Goal: Transaction & Acquisition: Obtain resource

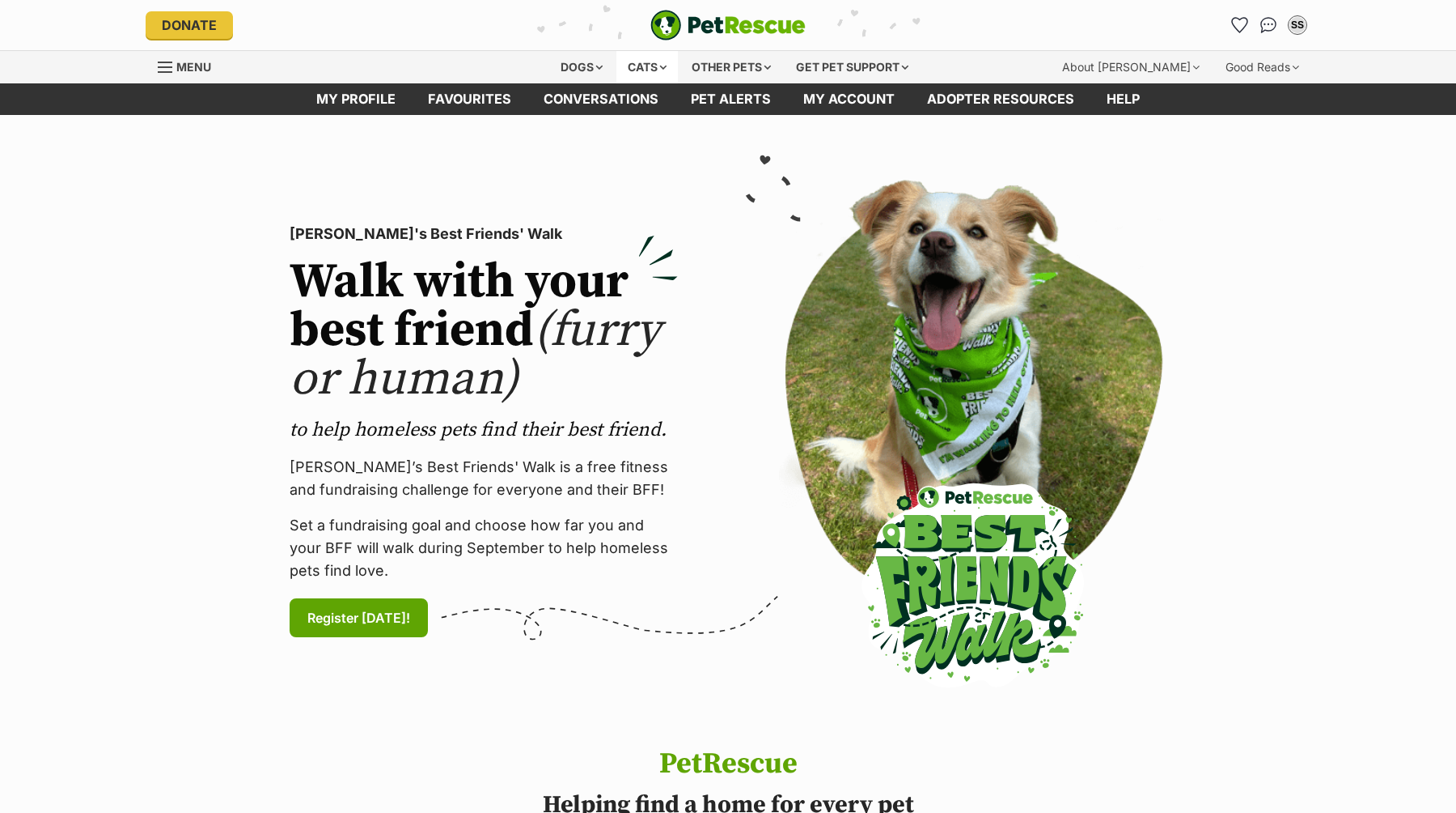
click at [660, 68] on div "Cats" at bounding box center [647, 67] width 62 height 32
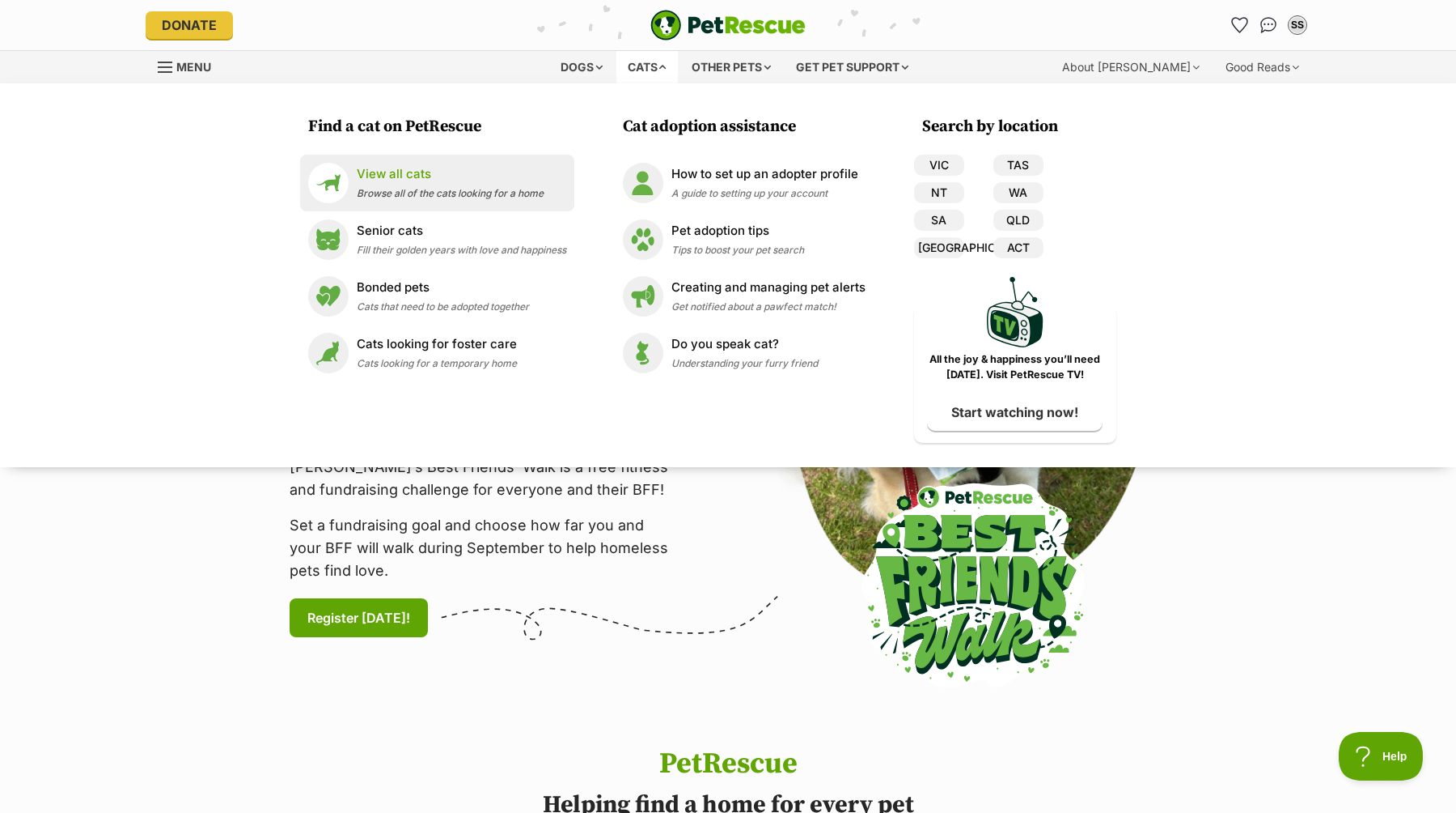
click at [524, 189] on span "Browse all of the cats looking for a home" at bounding box center [450, 192] width 187 height 12
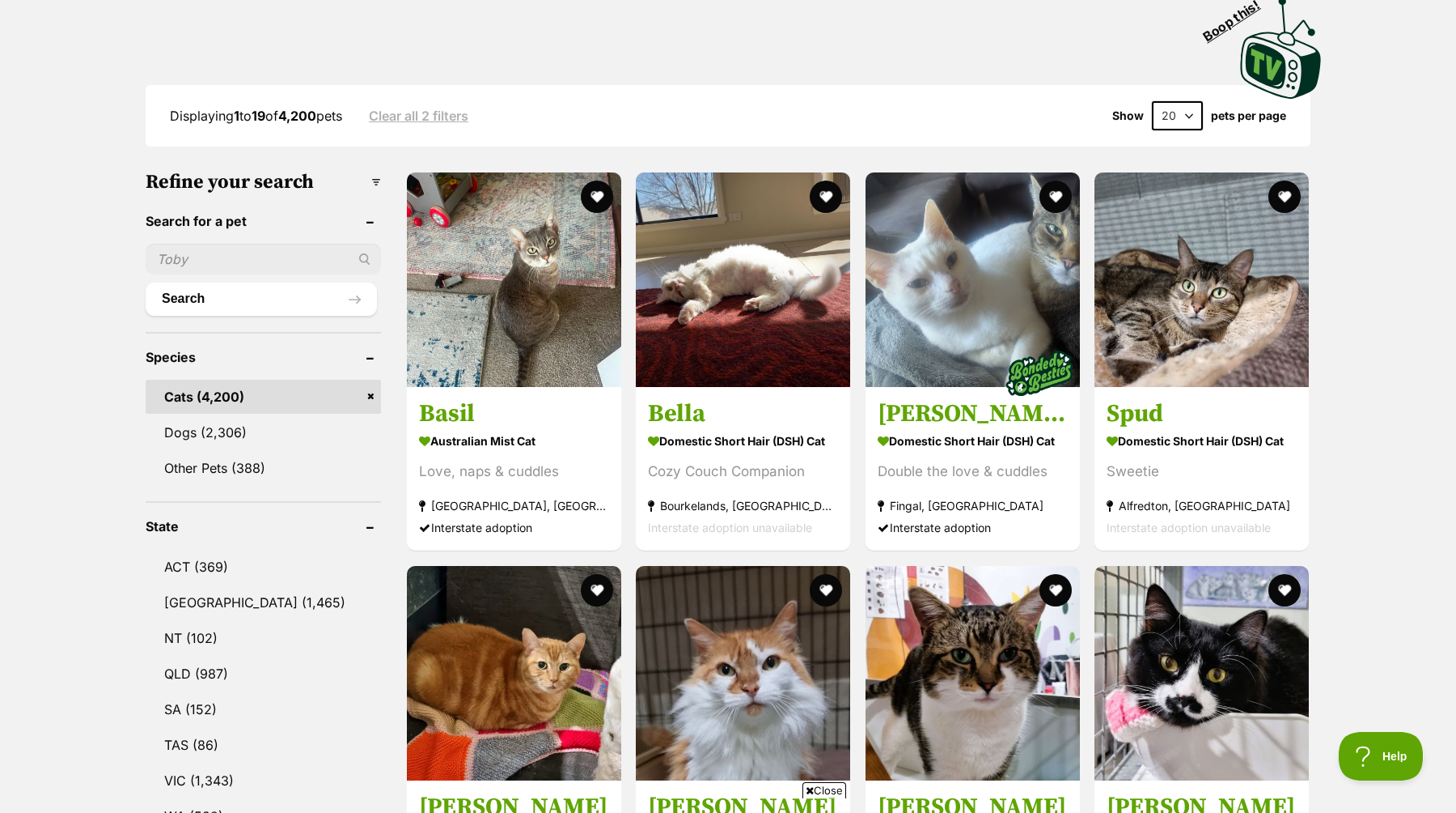
scroll to position [360, 0]
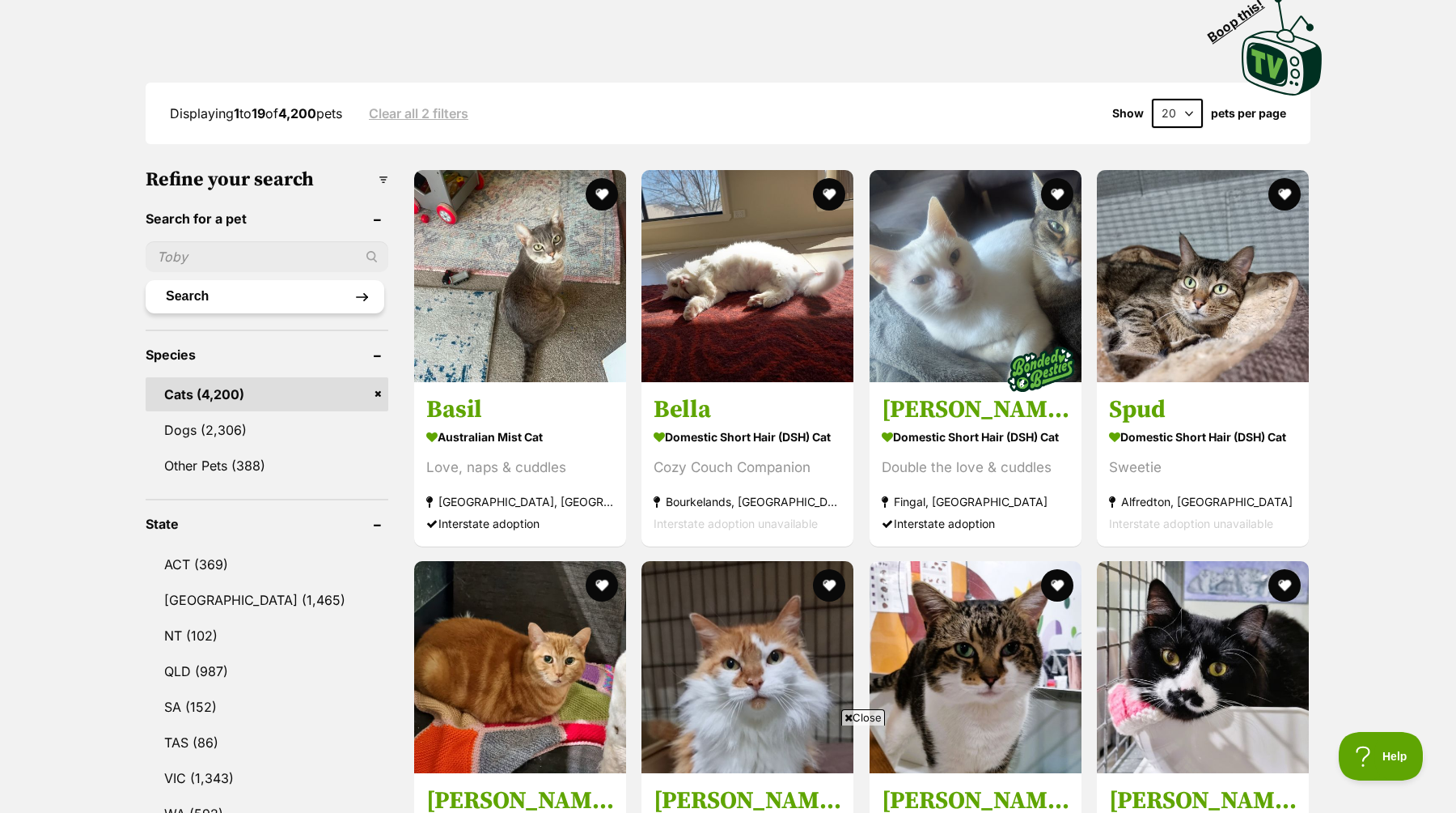
click at [307, 294] on button "Search" at bounding box center [265, 296] width 239 height 32
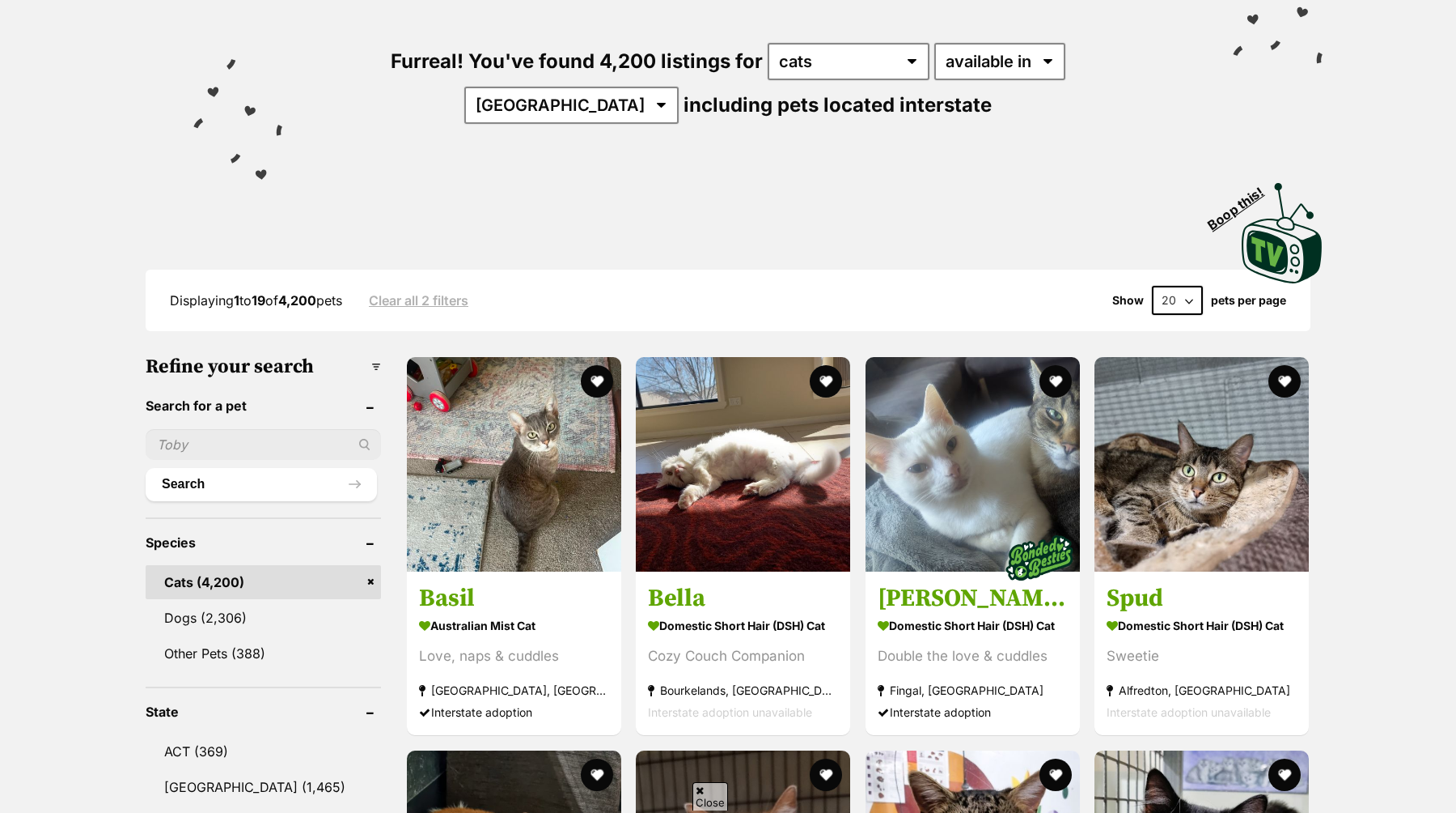
click at [351, 439] on div at bounding box center [263, 444] width 236 height 31
click at [288, 446] on input "text" at bounding box center [263, 444] width 236 height 31
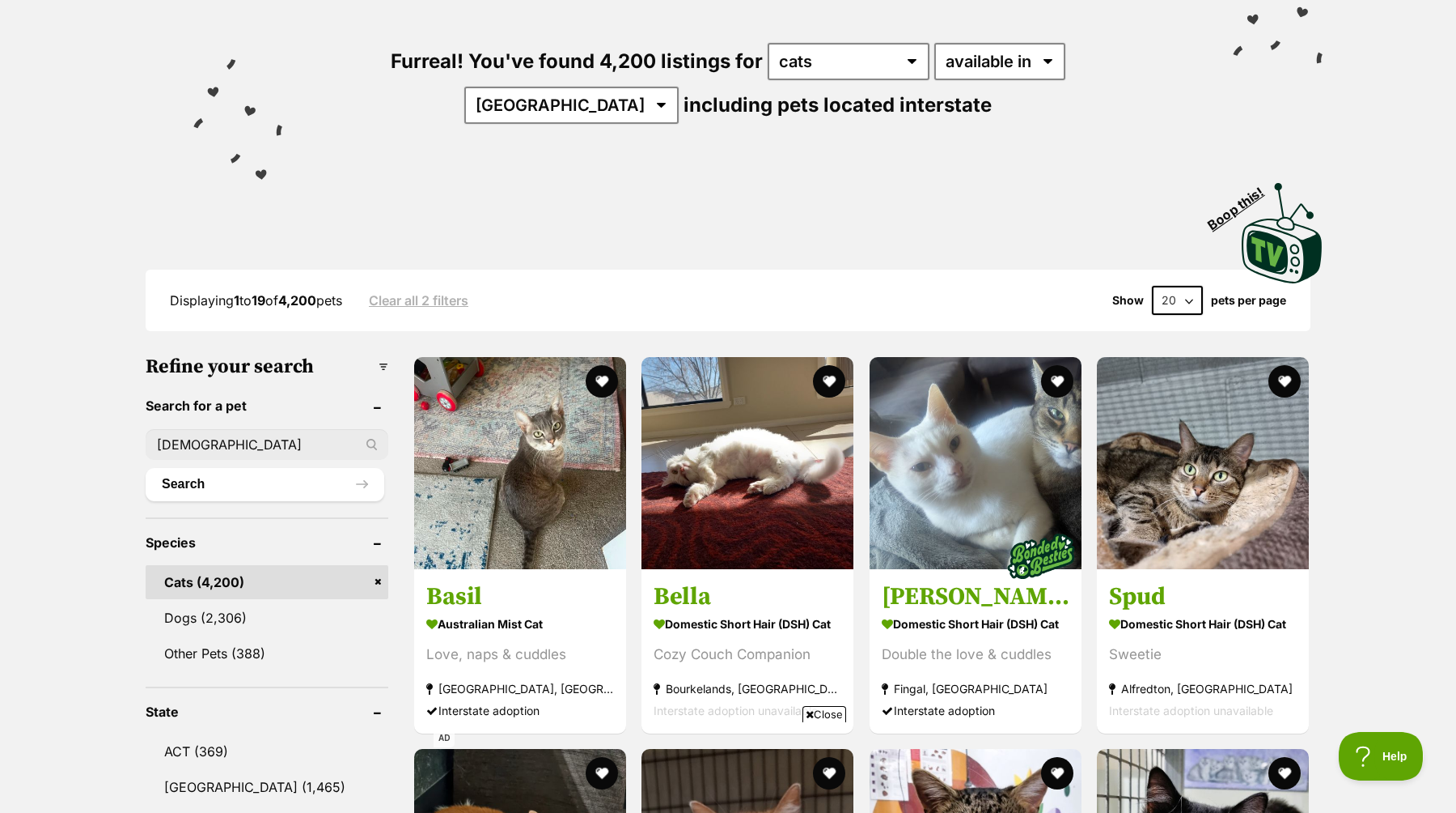
type input "british"
click at [146, 468] on button "Search" at bounding box center [265, 484] width 239 height 32
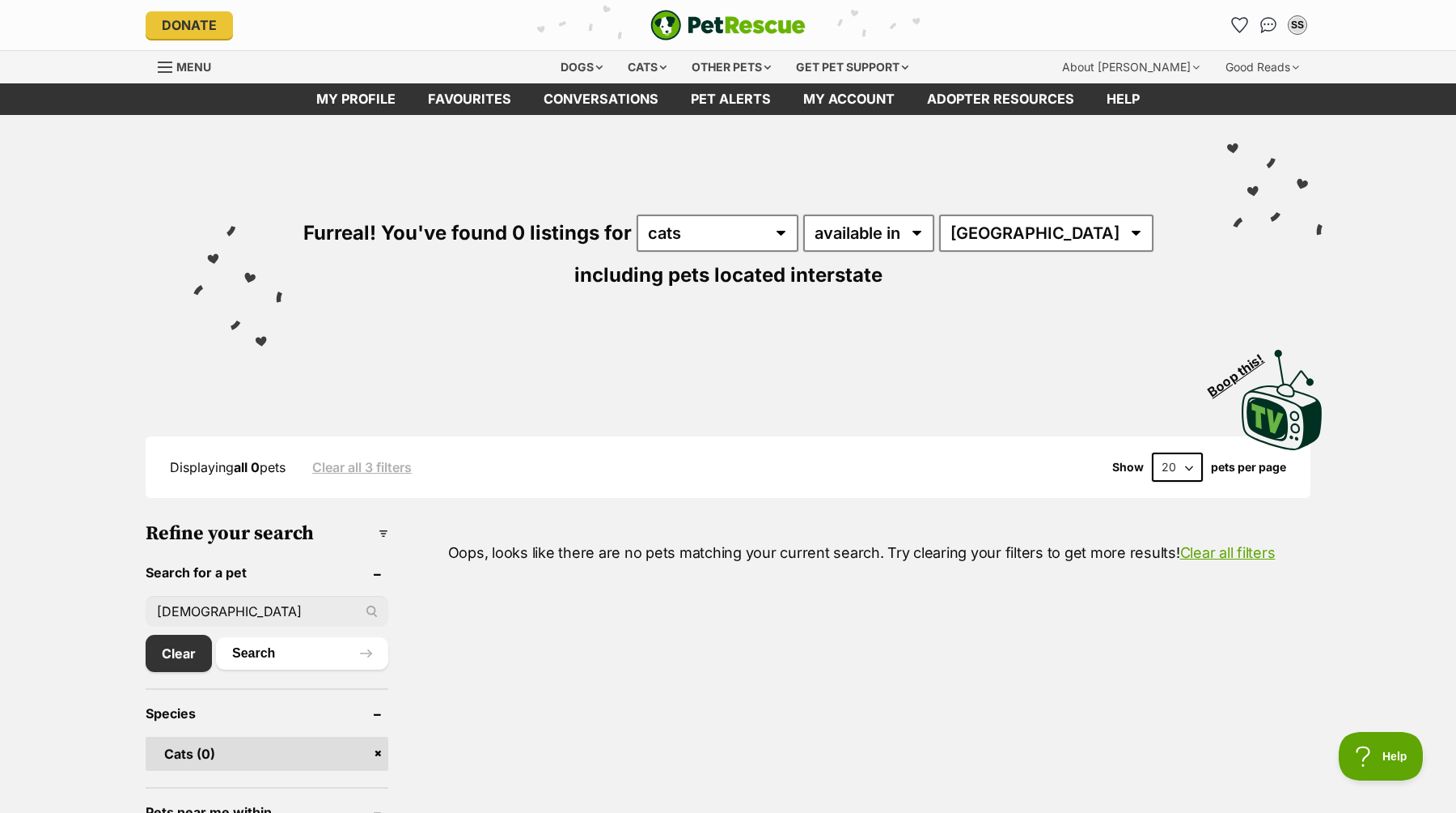
click at [203, 614] on input "[DEMOGRAPHIC_DATA]" at bounding box center [267, 610] width 243 height 31
type input "ragdoll"
click at [216, 637] on button "Search" at bounding box center [302, 653] width 172 height 32
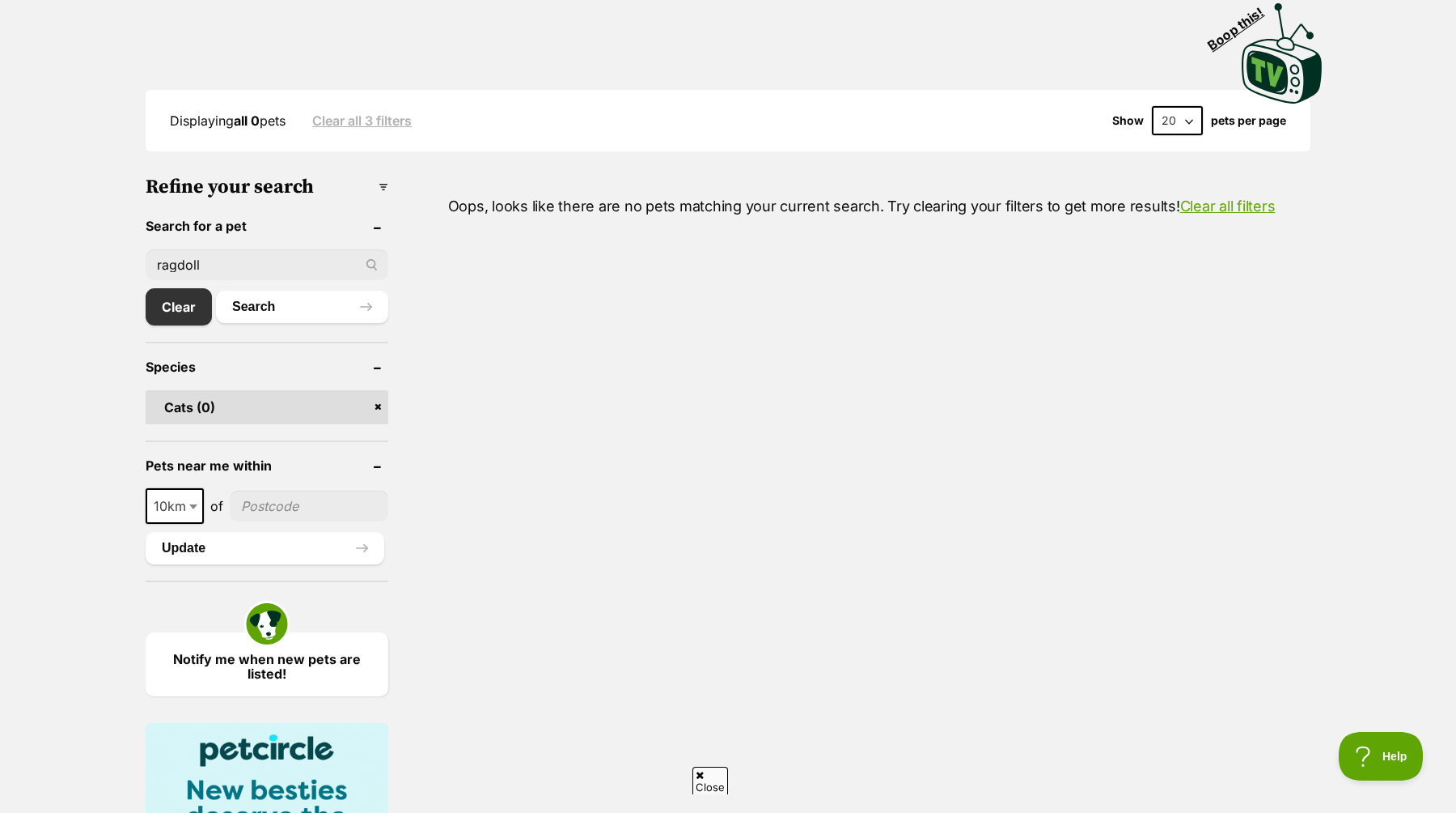
click at [378, 403] on link "Cats (0)" at bounding box center [267, 407] width 243 height 34
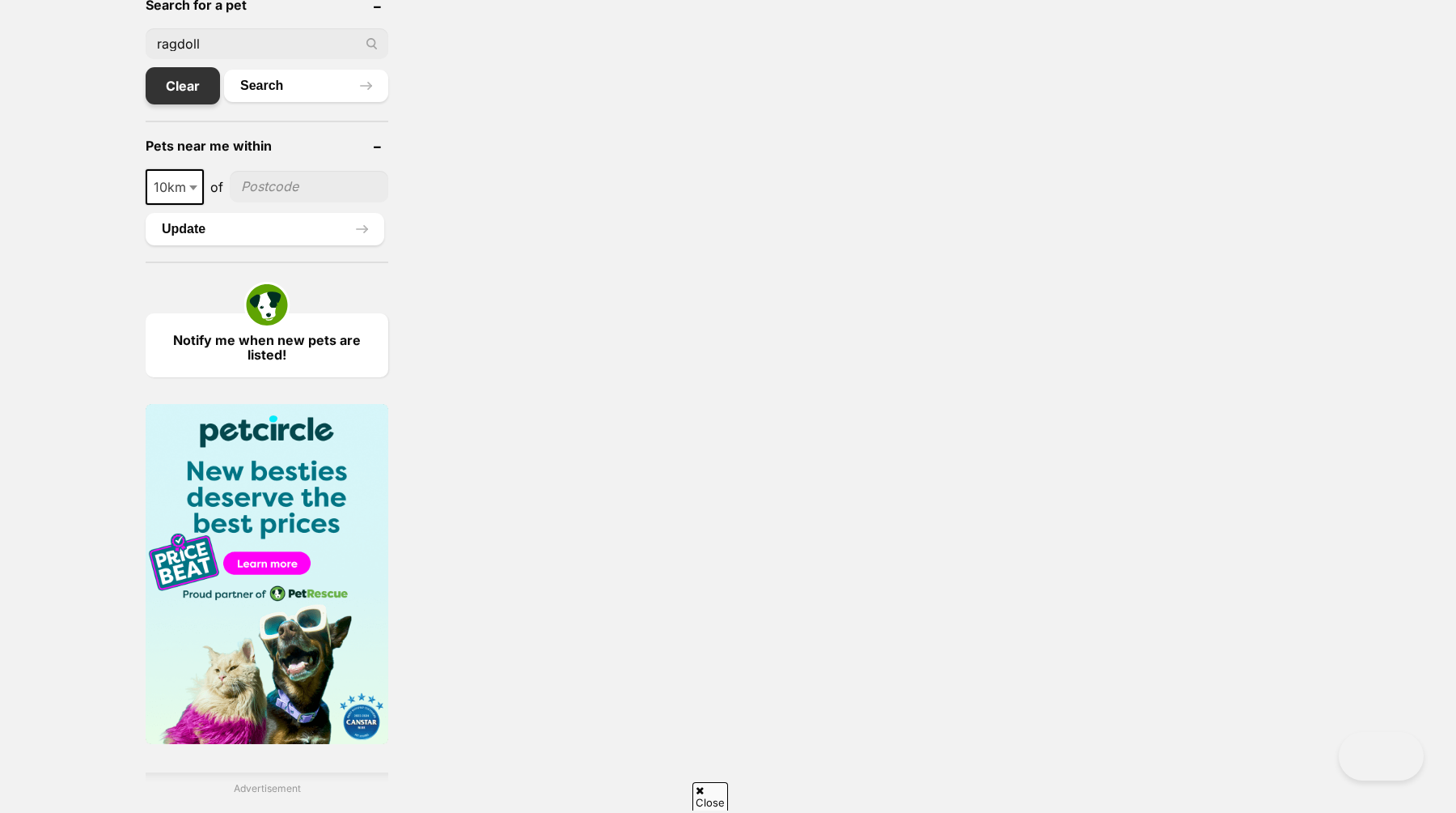
click at [168, 75] on link "Clear" at bounding box center [183, 86] width 75 height 37
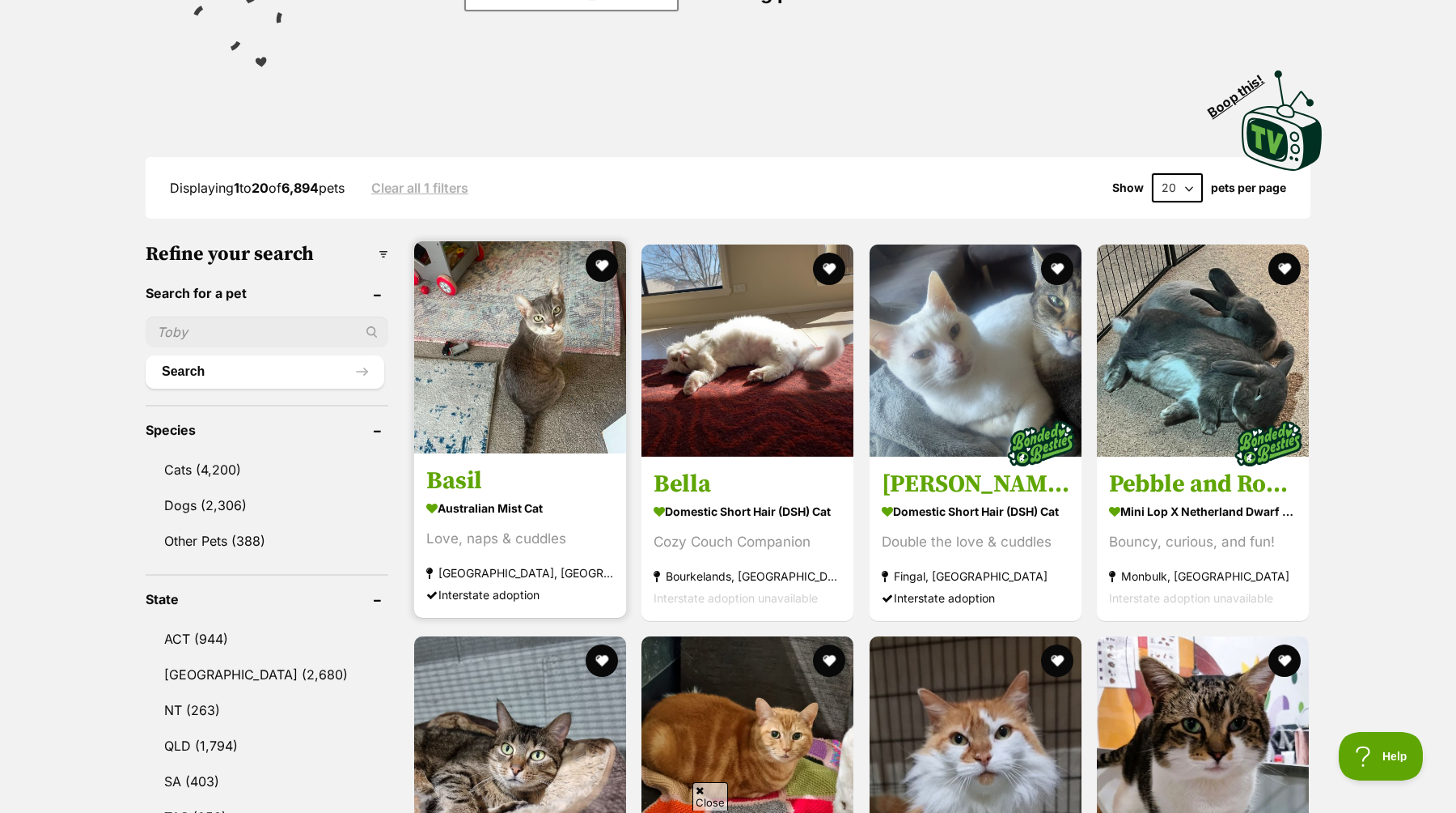
click at [533, 383] on img at bounding box center [520, 347] width 212 height 212
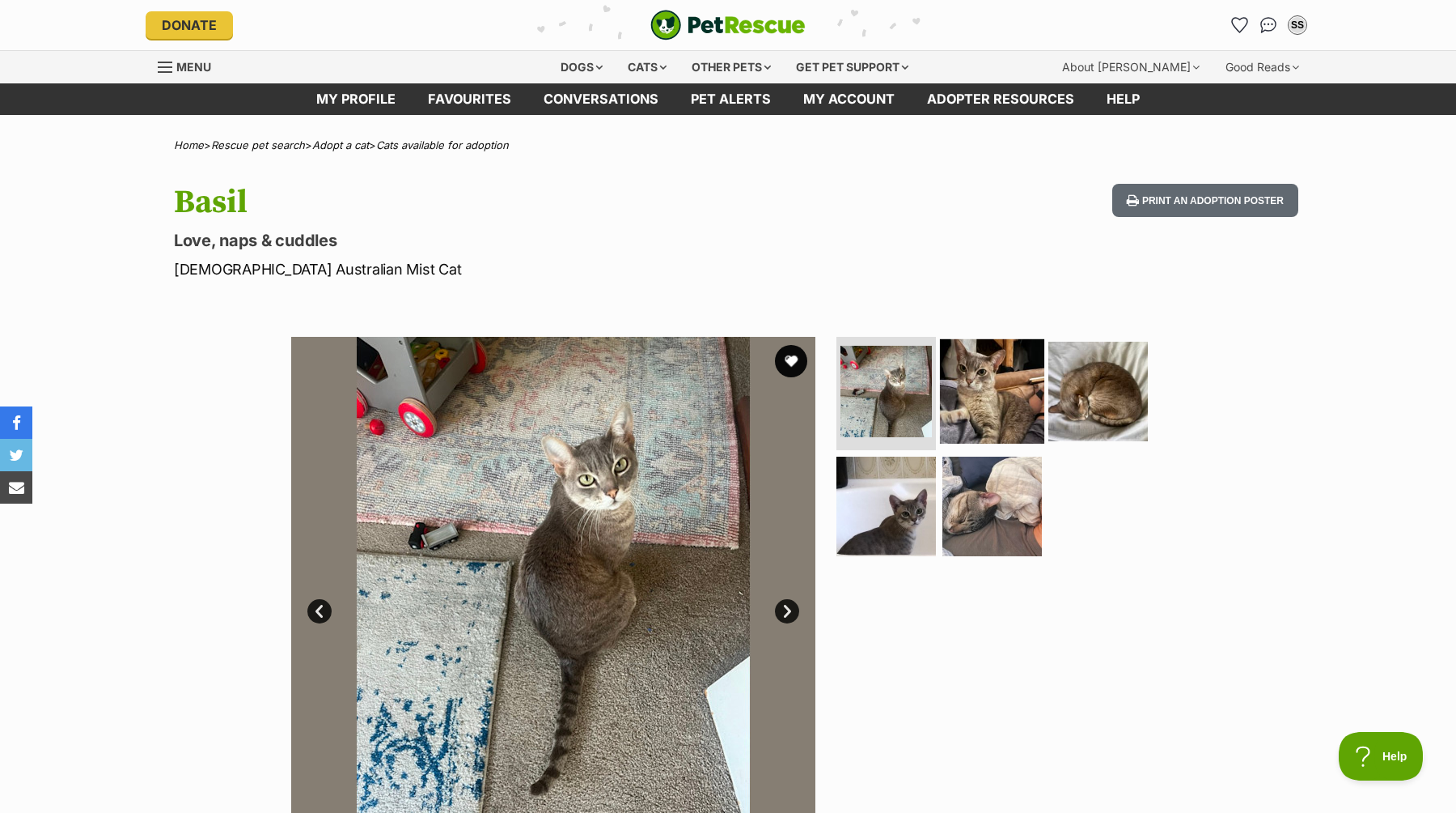
click at [971, 392] on img at bounding box center [992, 391] width 104 height 105
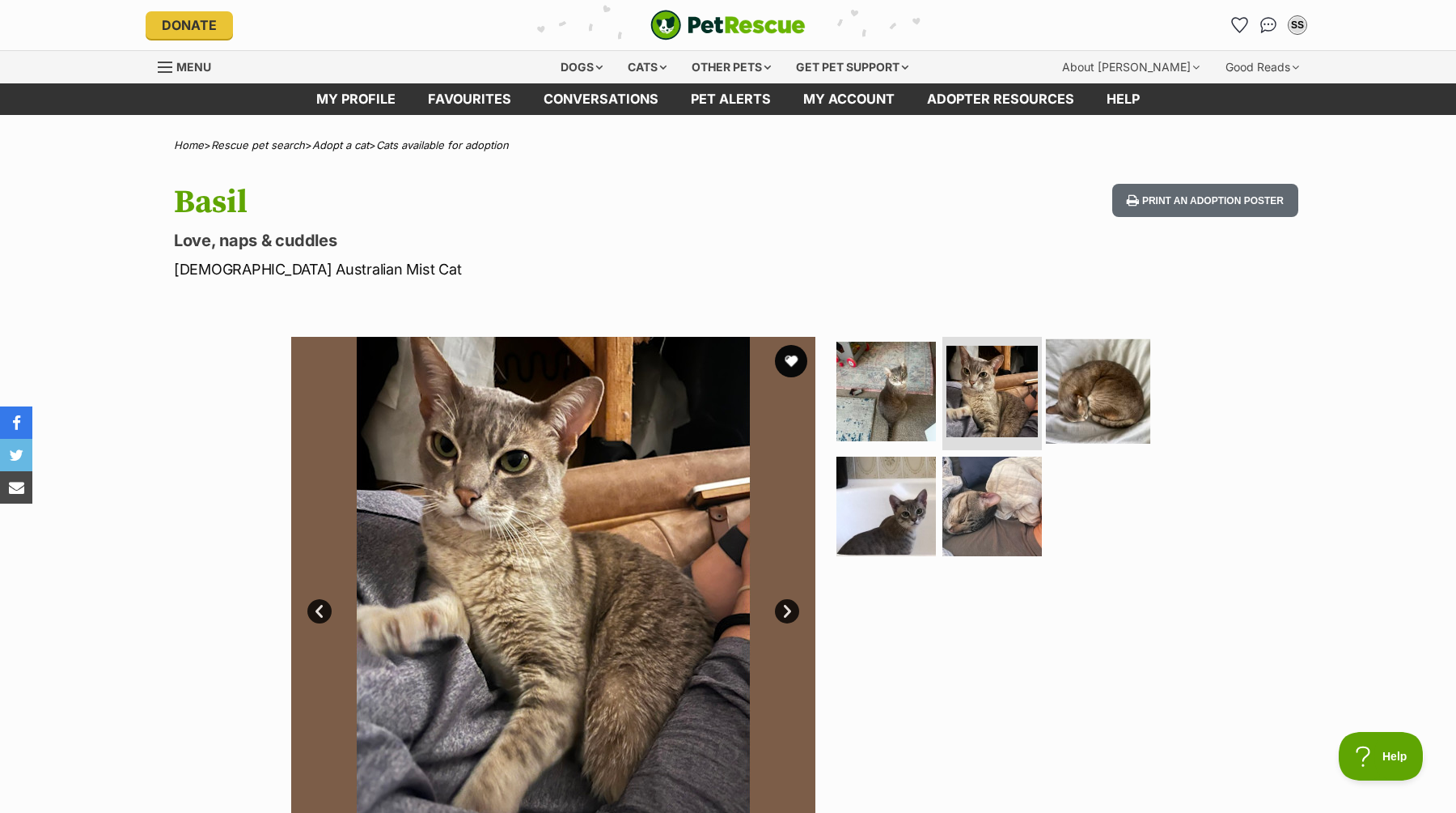
click at [1057, 400] on img at bounding box center [1098, 391] width 104 height 105
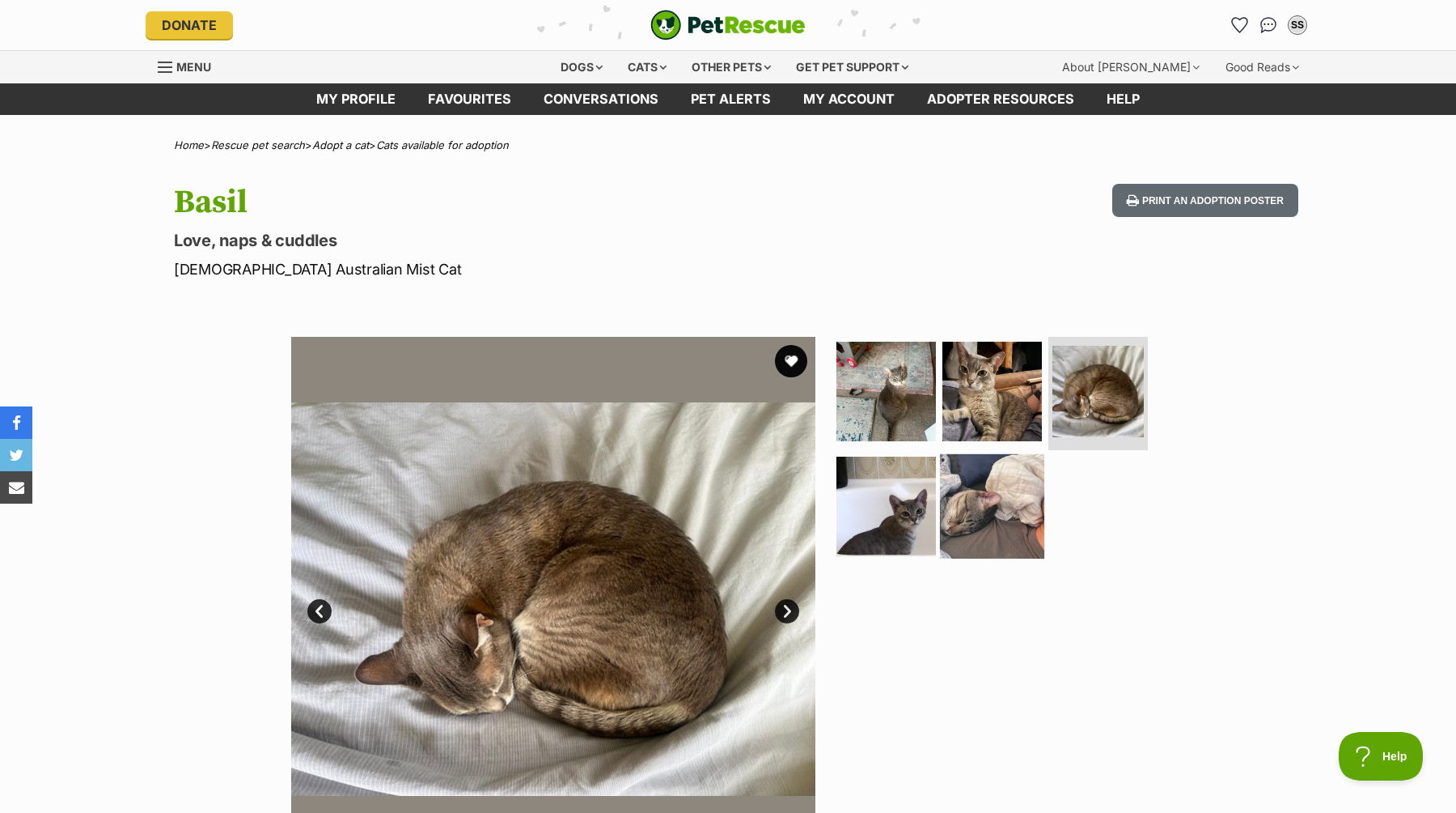
click at [975, 488] on img at bounding box center [992, 505] width 104 height 105
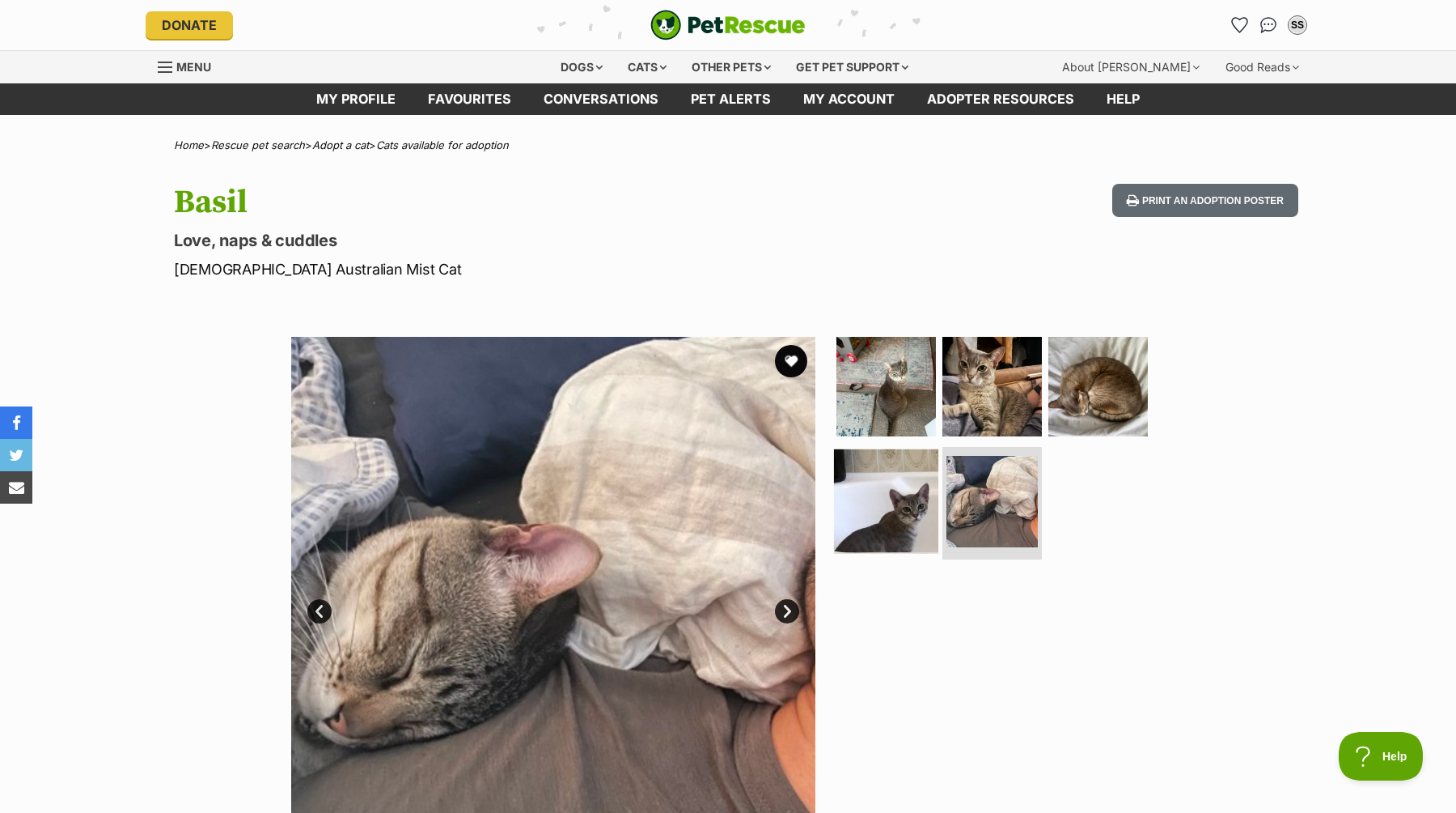
click at [887, 511] on img at bounding box center [886, 500] width 104 height 105
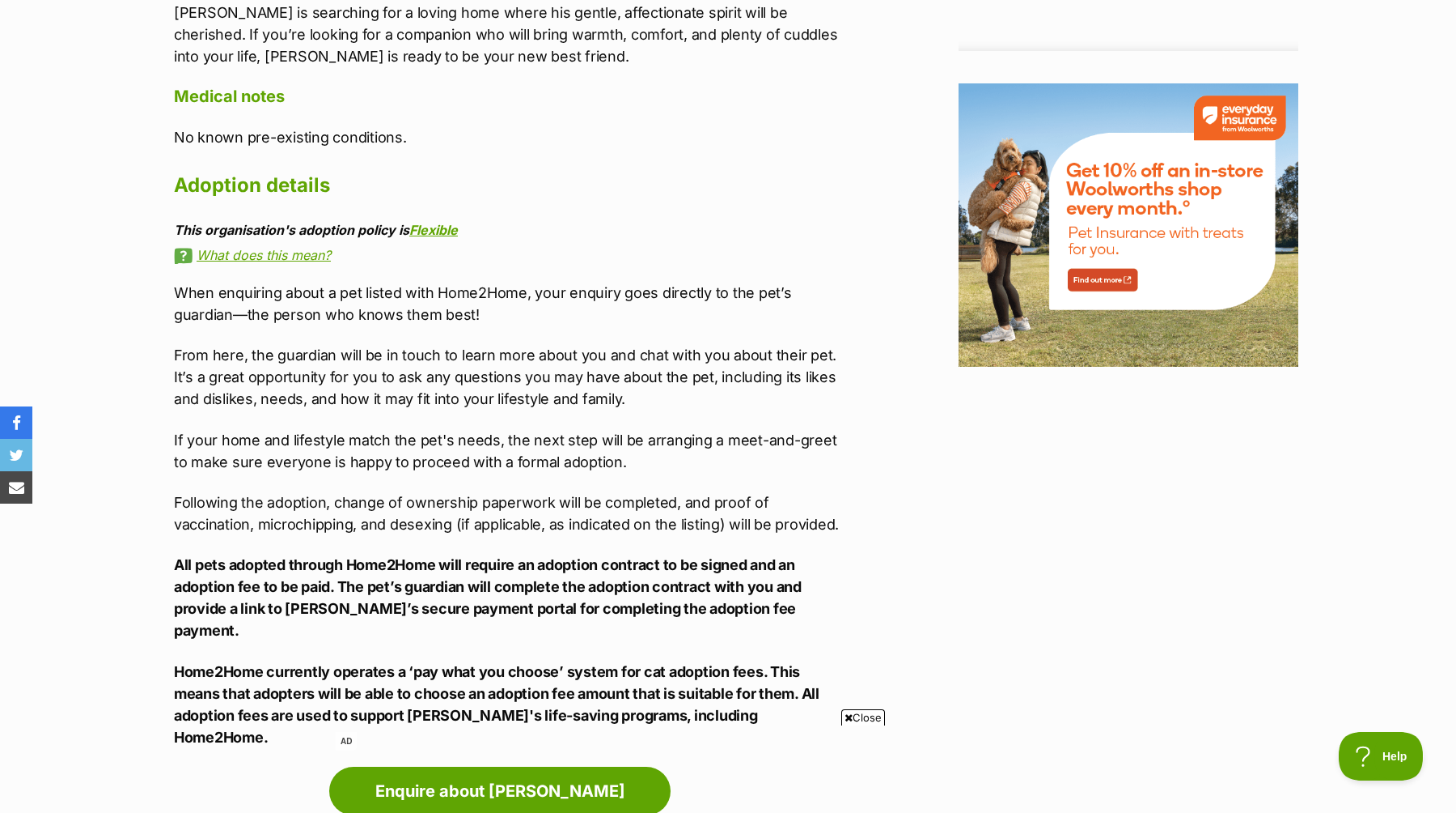
scroll to position [1949, 0]
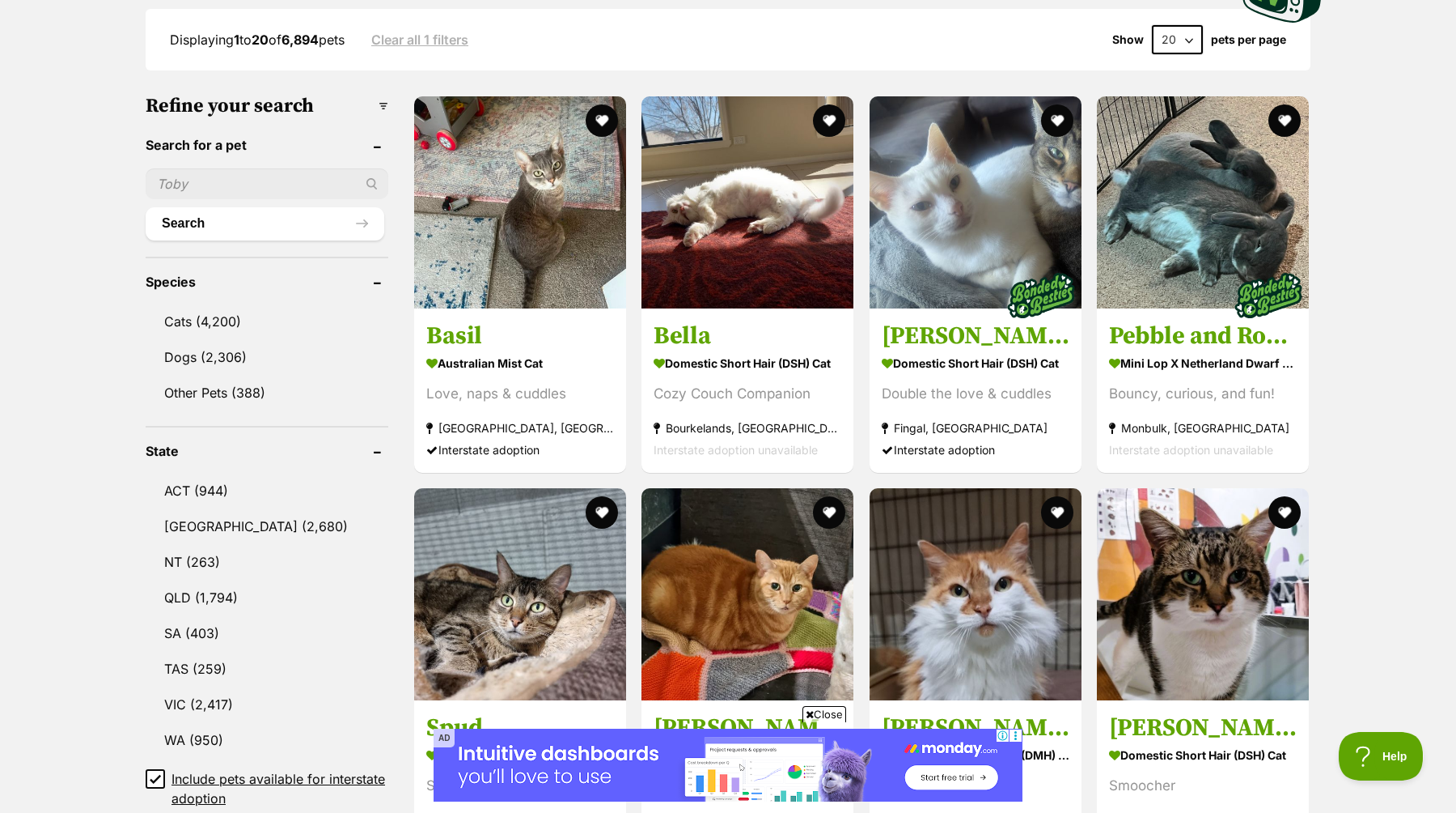
scroll to position [431, 0]
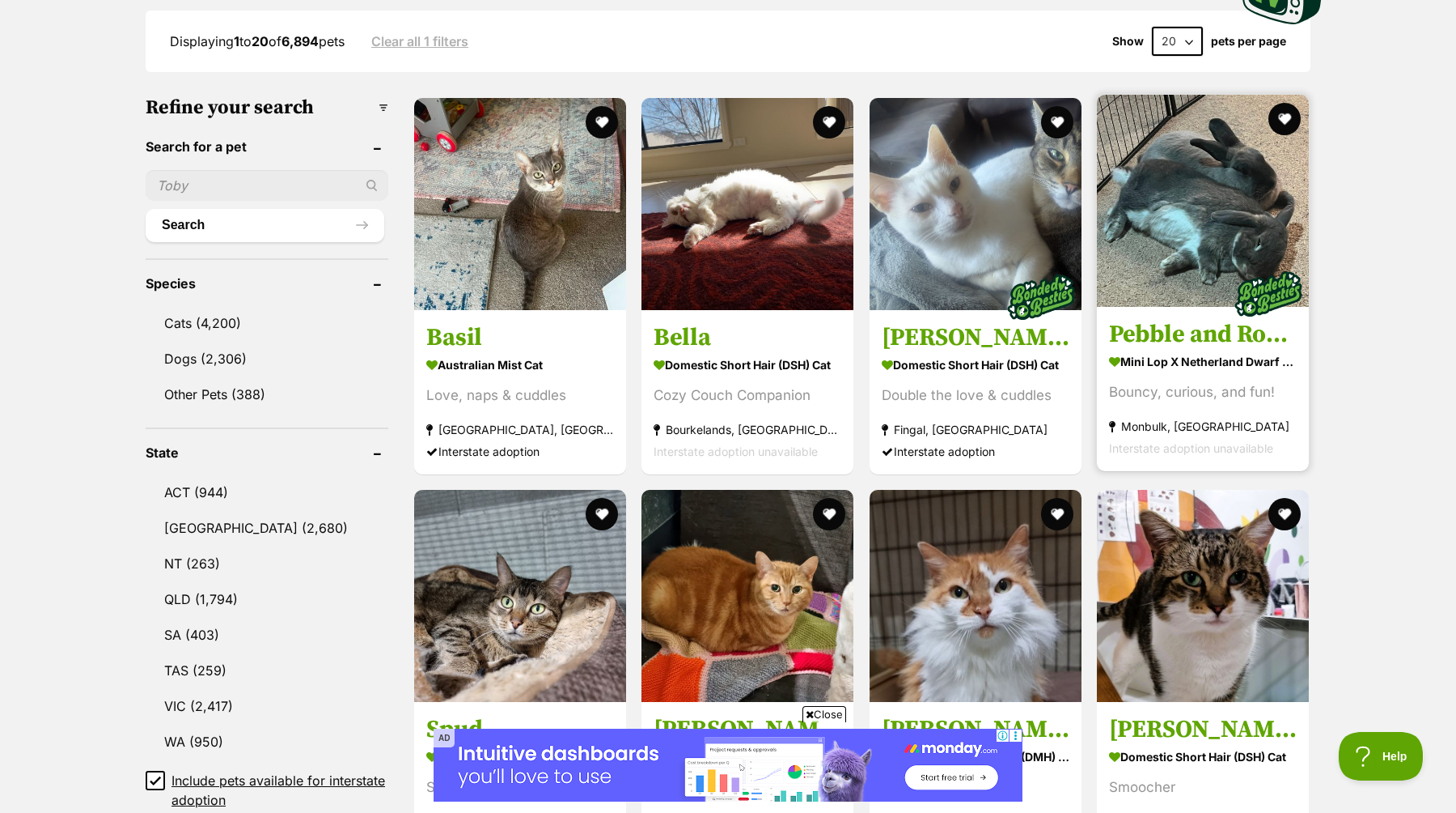
click at [1185, 243] on img at bounding box center [1203, 200] width 212 height 212
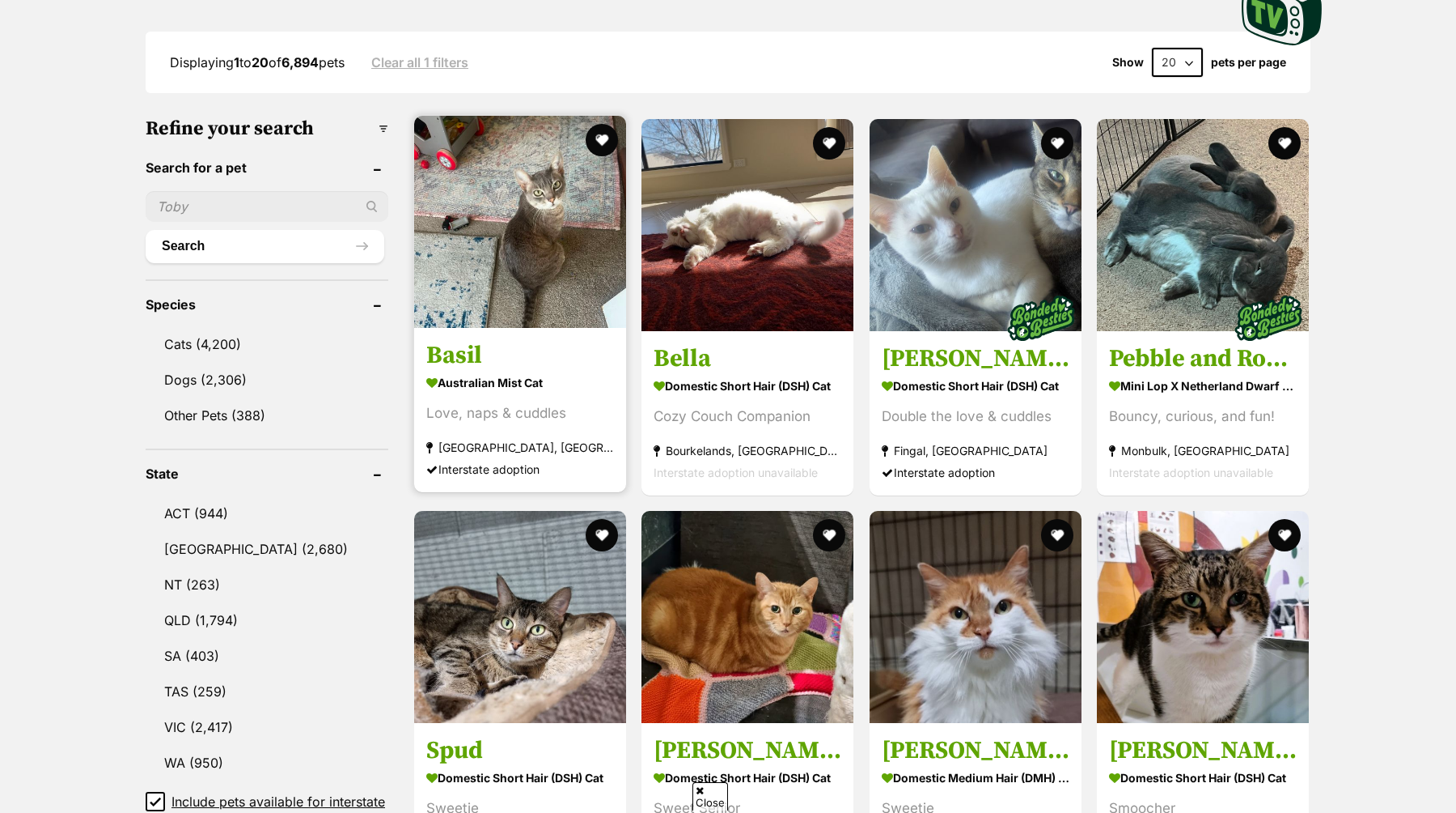
scroll to position [477, 0]
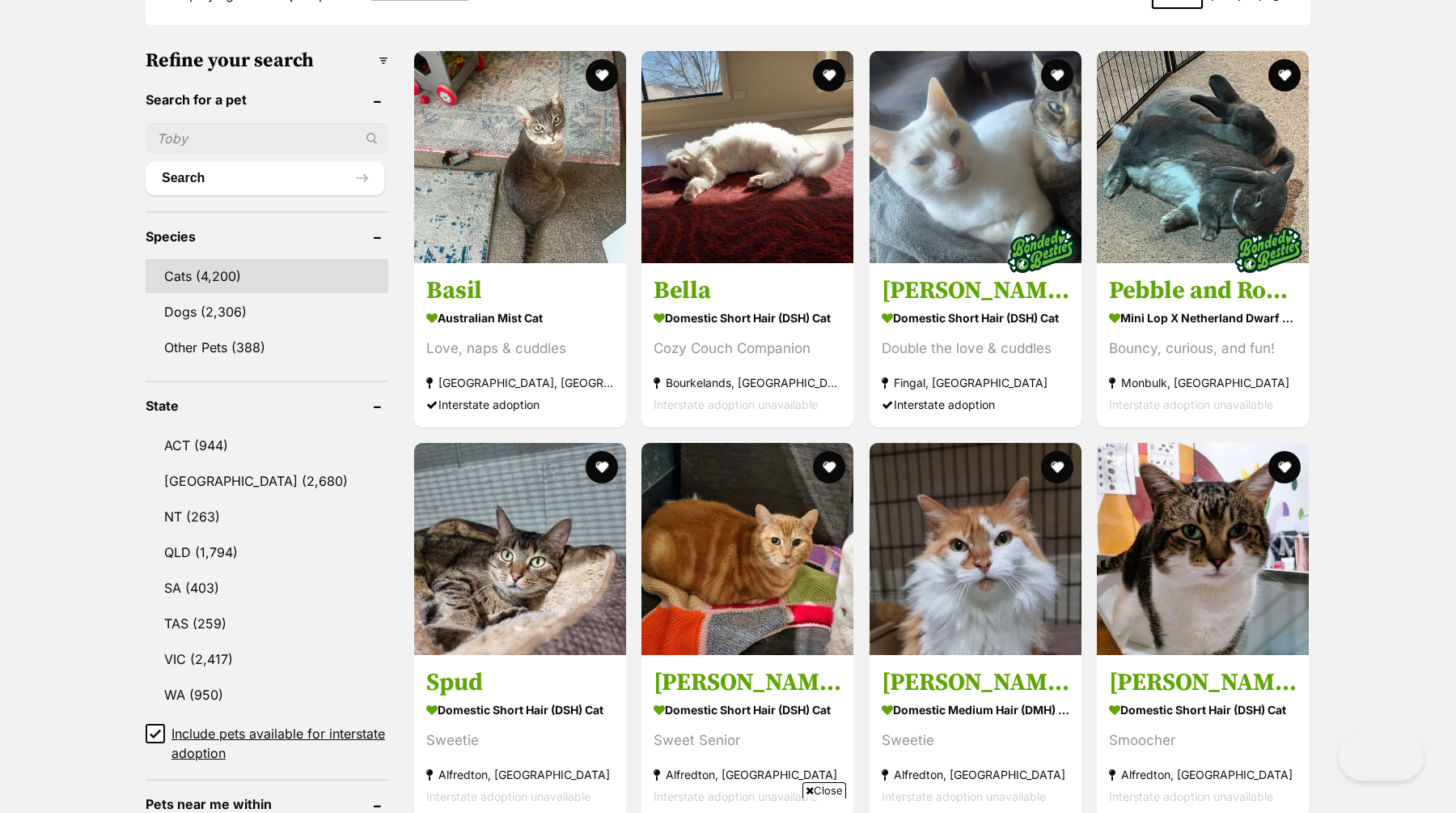
click at [213, 275] on link "Cats (4,200)" at bounding box center [267, 276] width 243 height 34
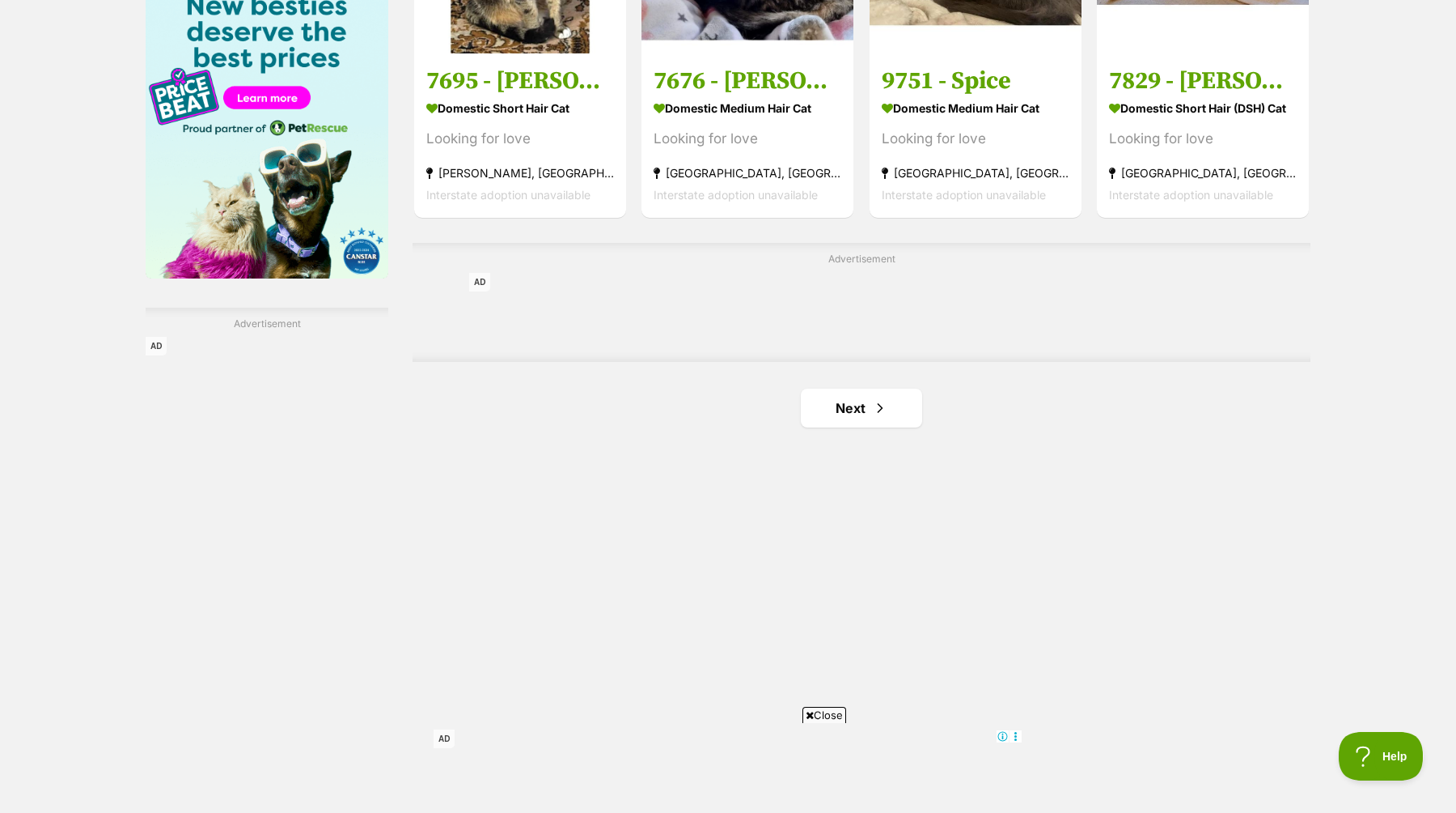
scroll to position [2591, 0]
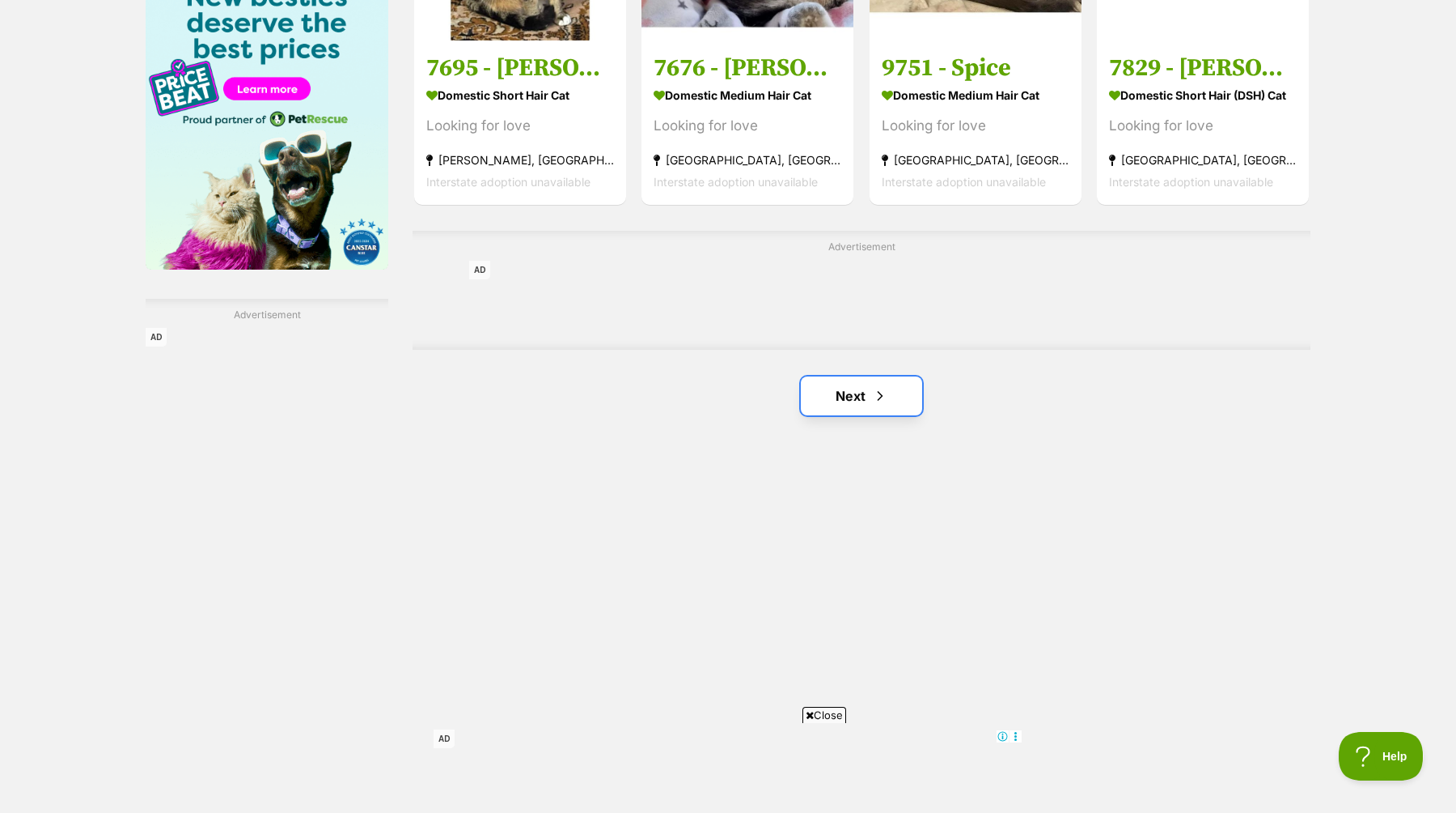
click at [869, 388] on link "Next" at bounding box center [861, 396] width 121 height 39
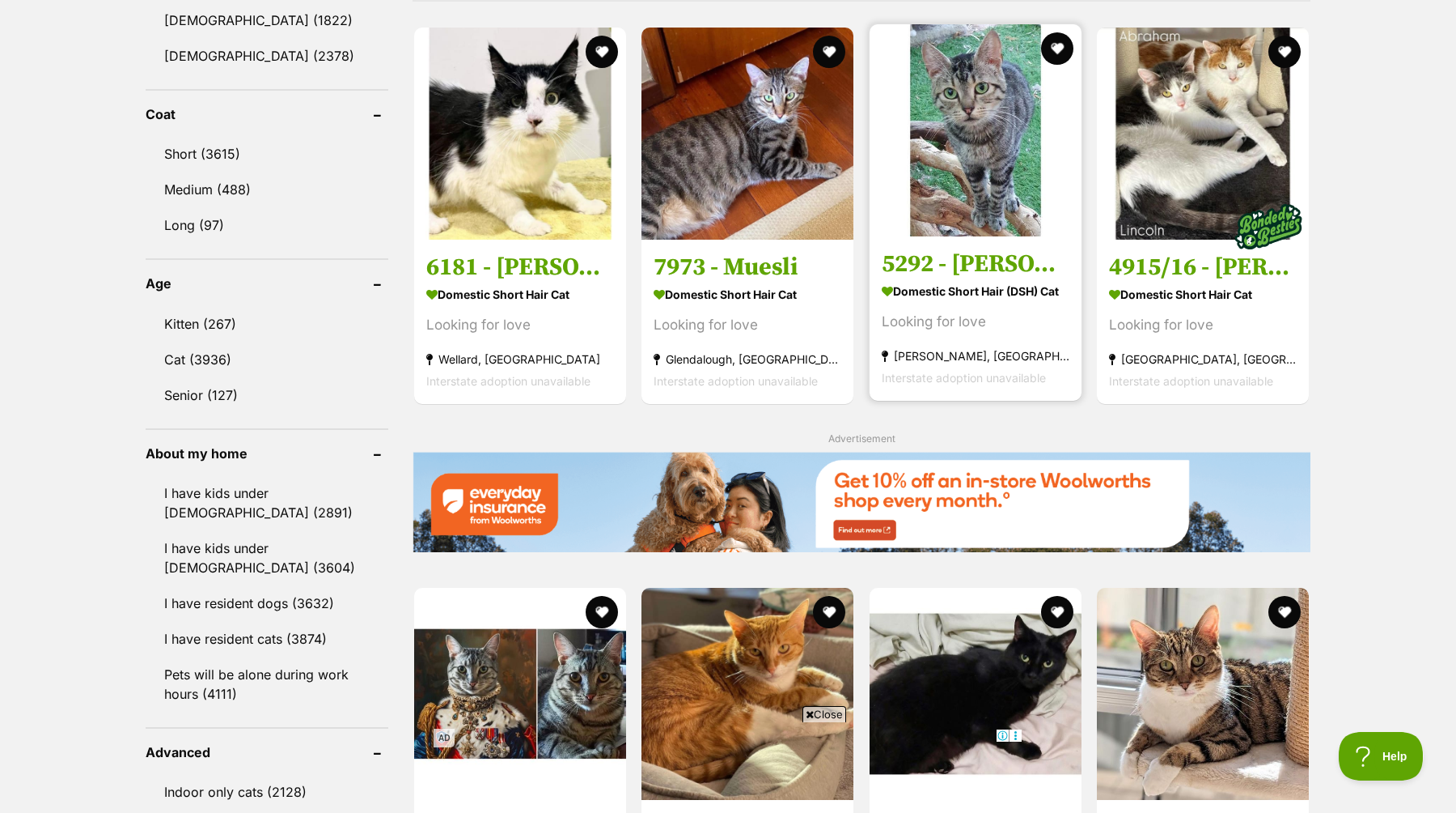
scroll to position [1441, 0]
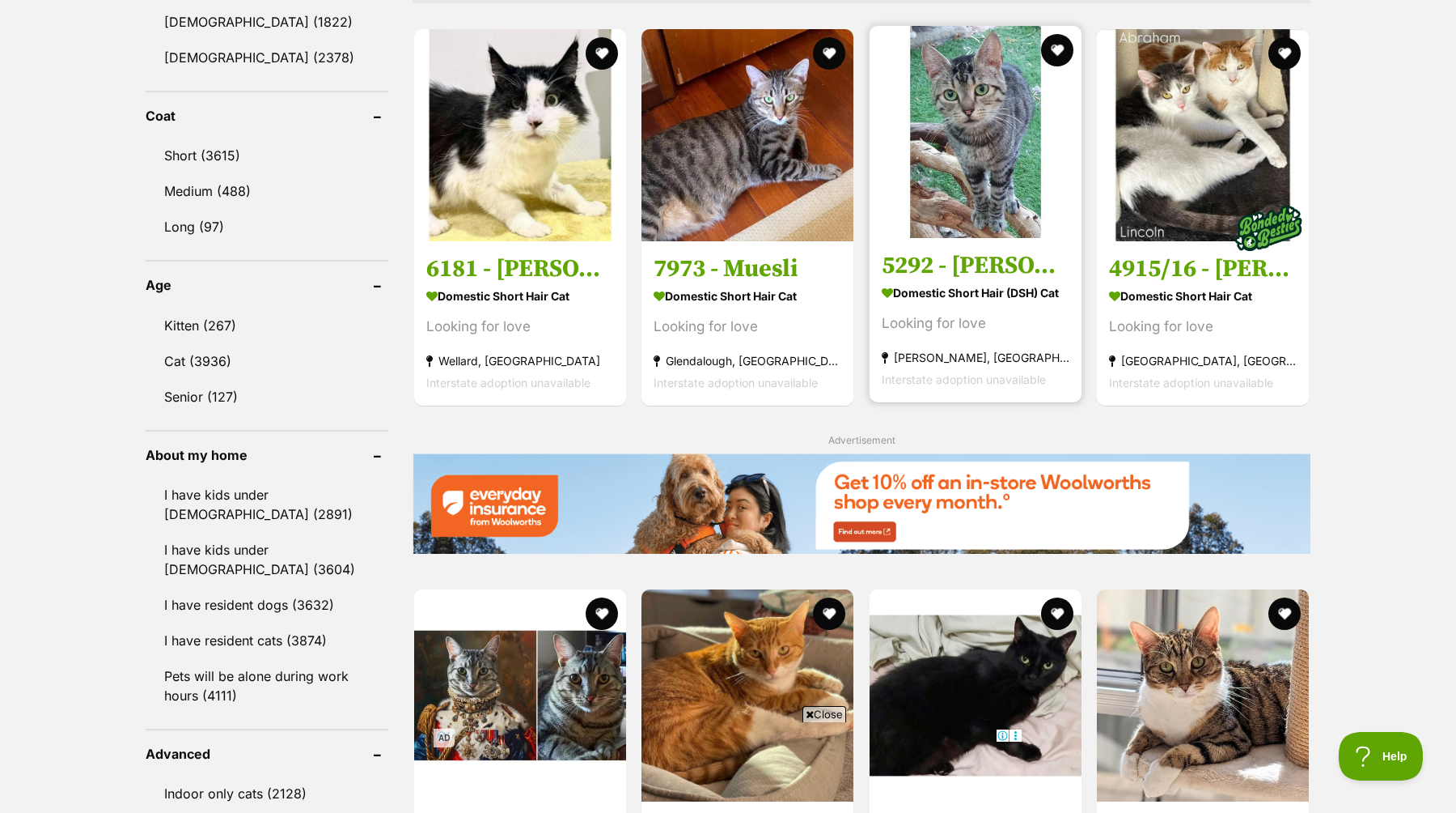
click at [996, 200] on img at bounding box center [975, 131] width 212 height 212
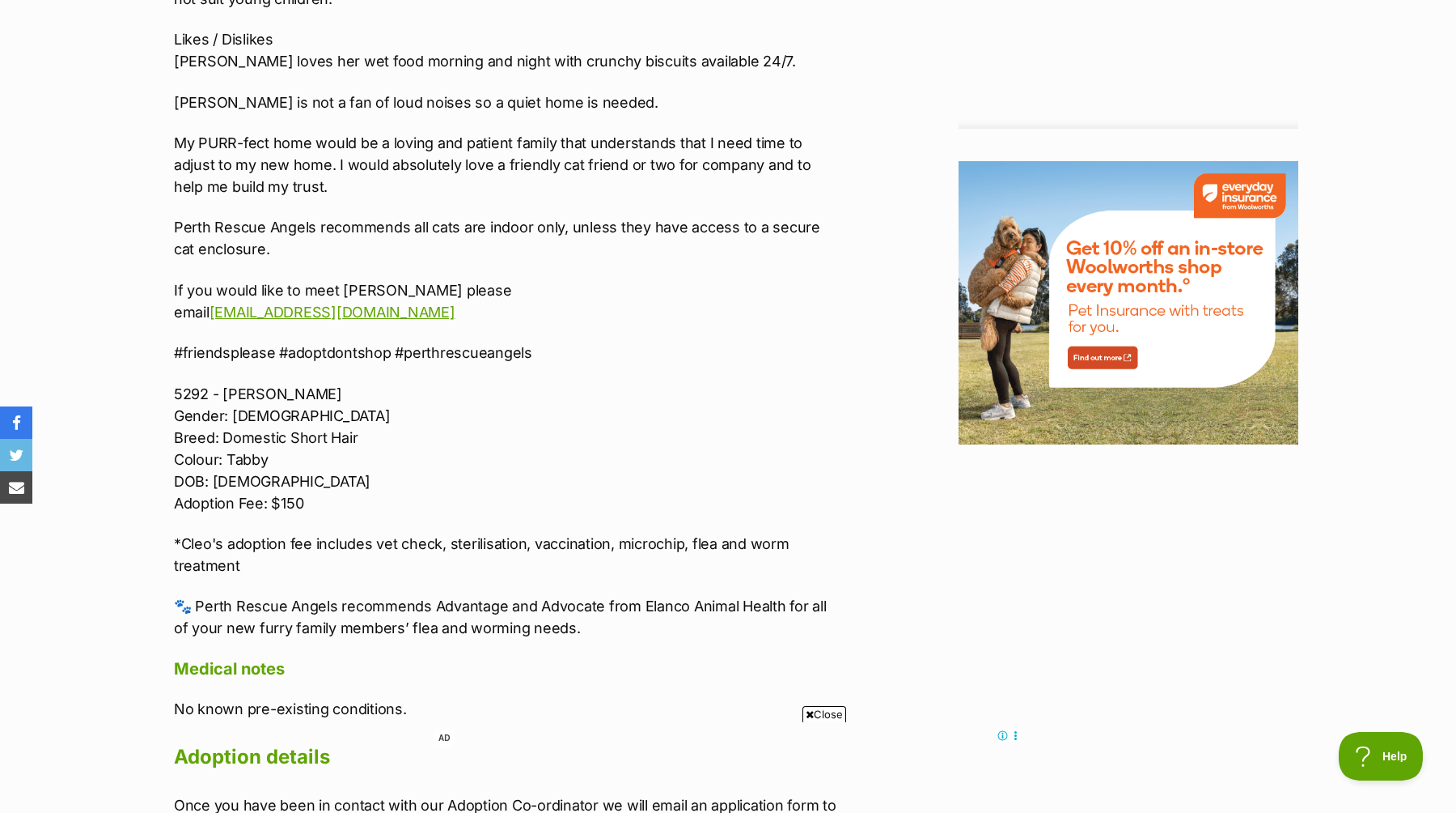
scroll to position [1788, 0]
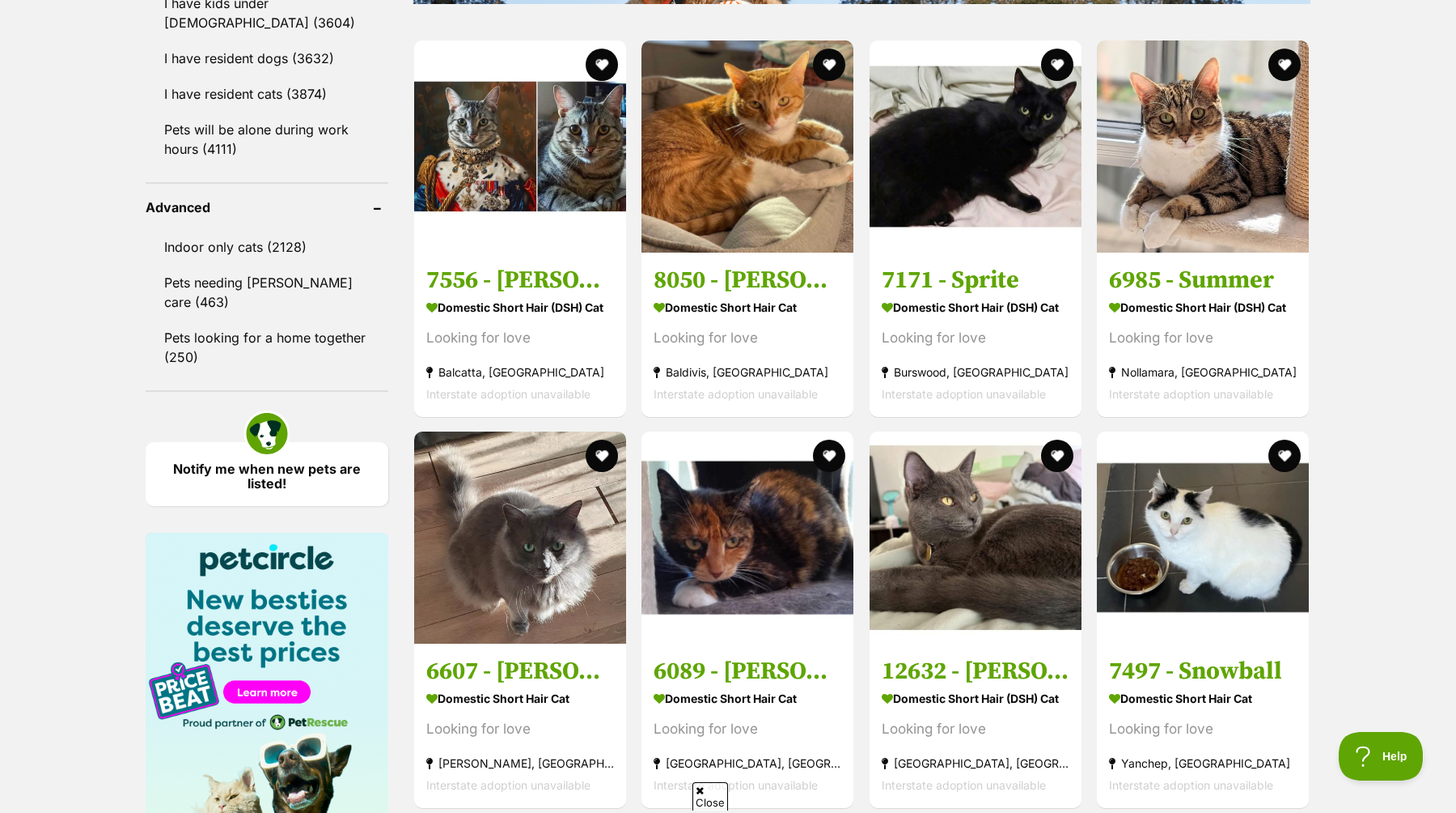
scroll to position [1991, 0]
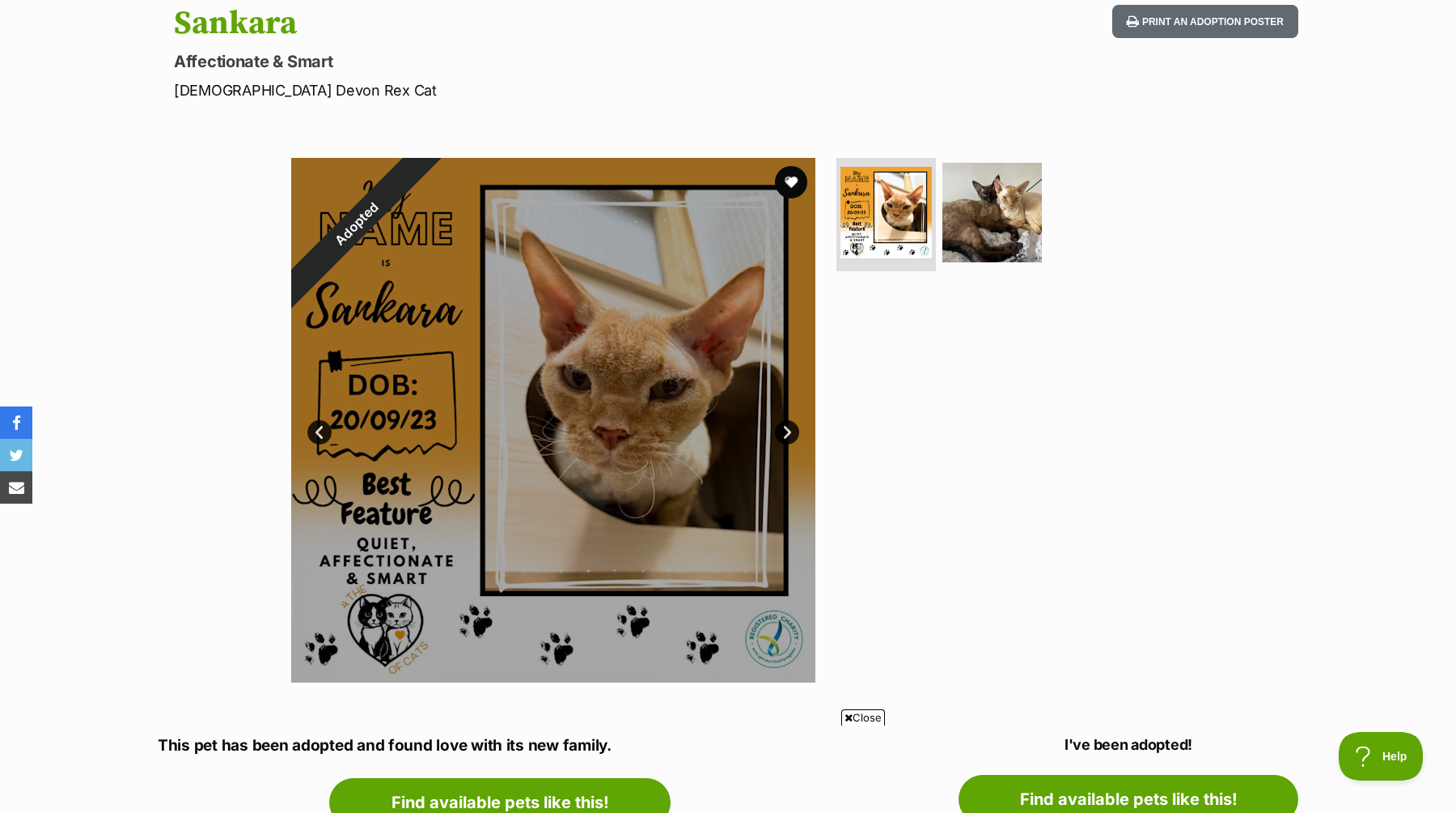
click at [784, 429] on link "Next" at bounding box center [787, 432] width 24 height 24
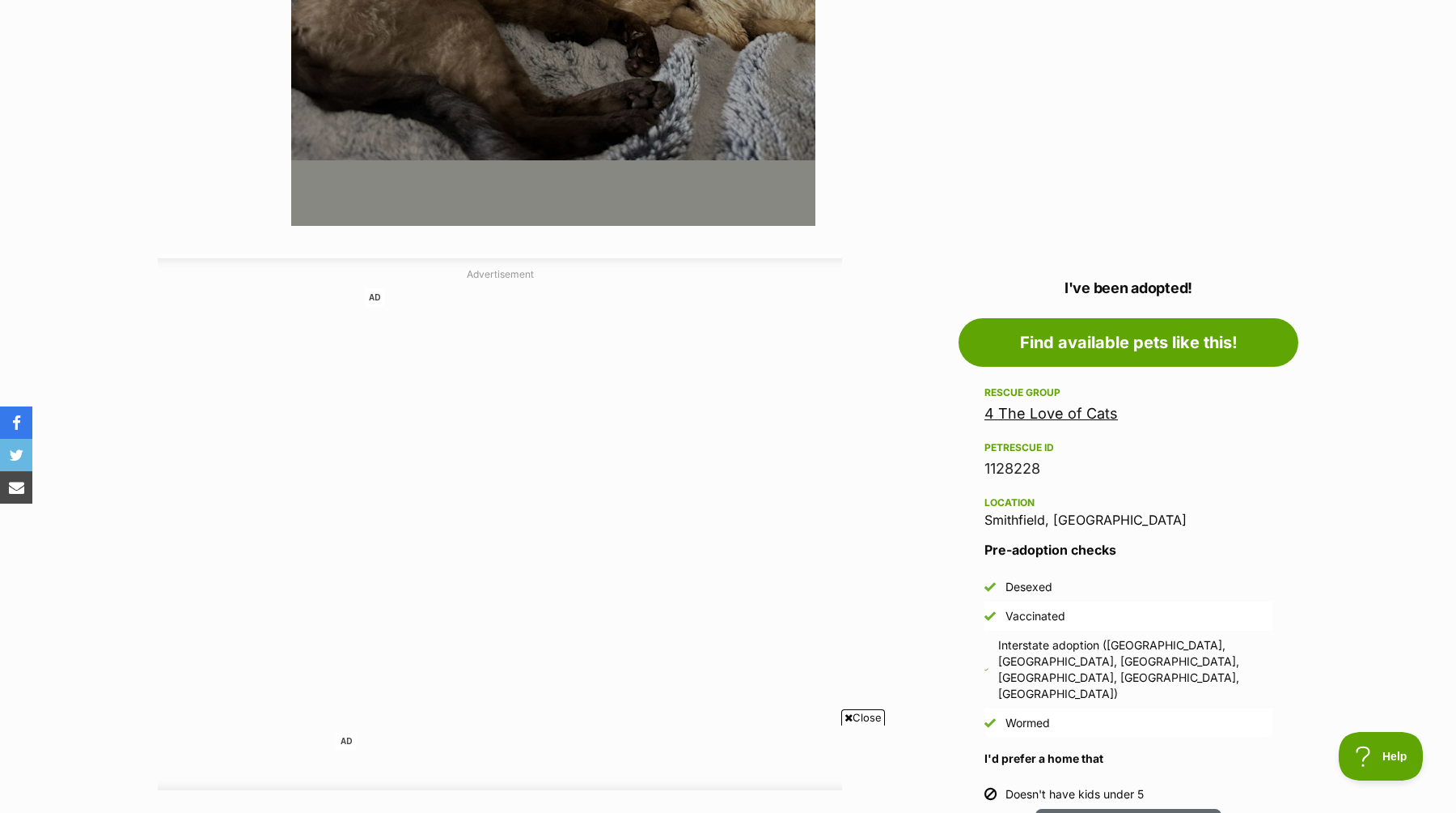
scroll to position [634, 0]
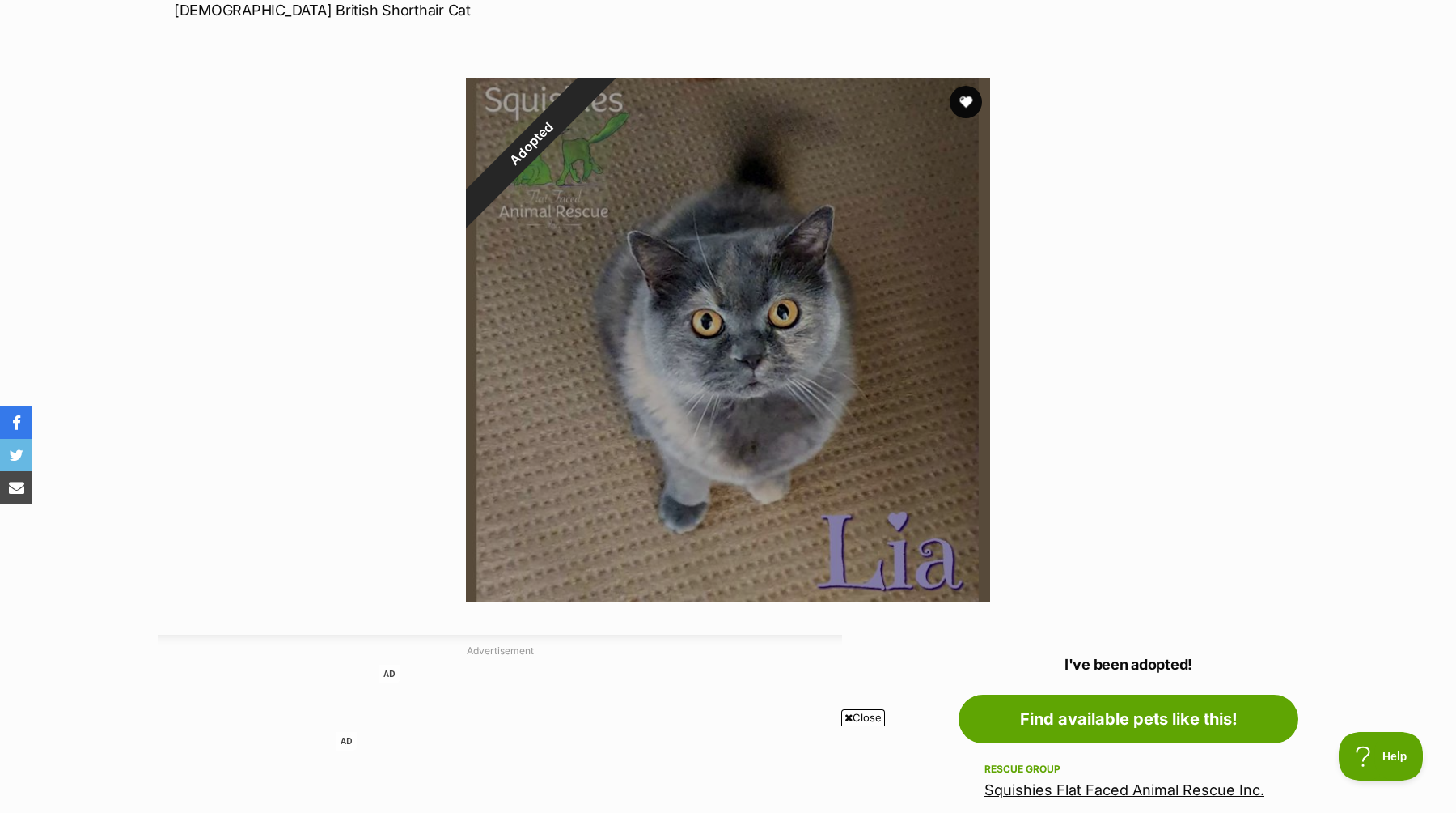
scroll to position [258, 0]
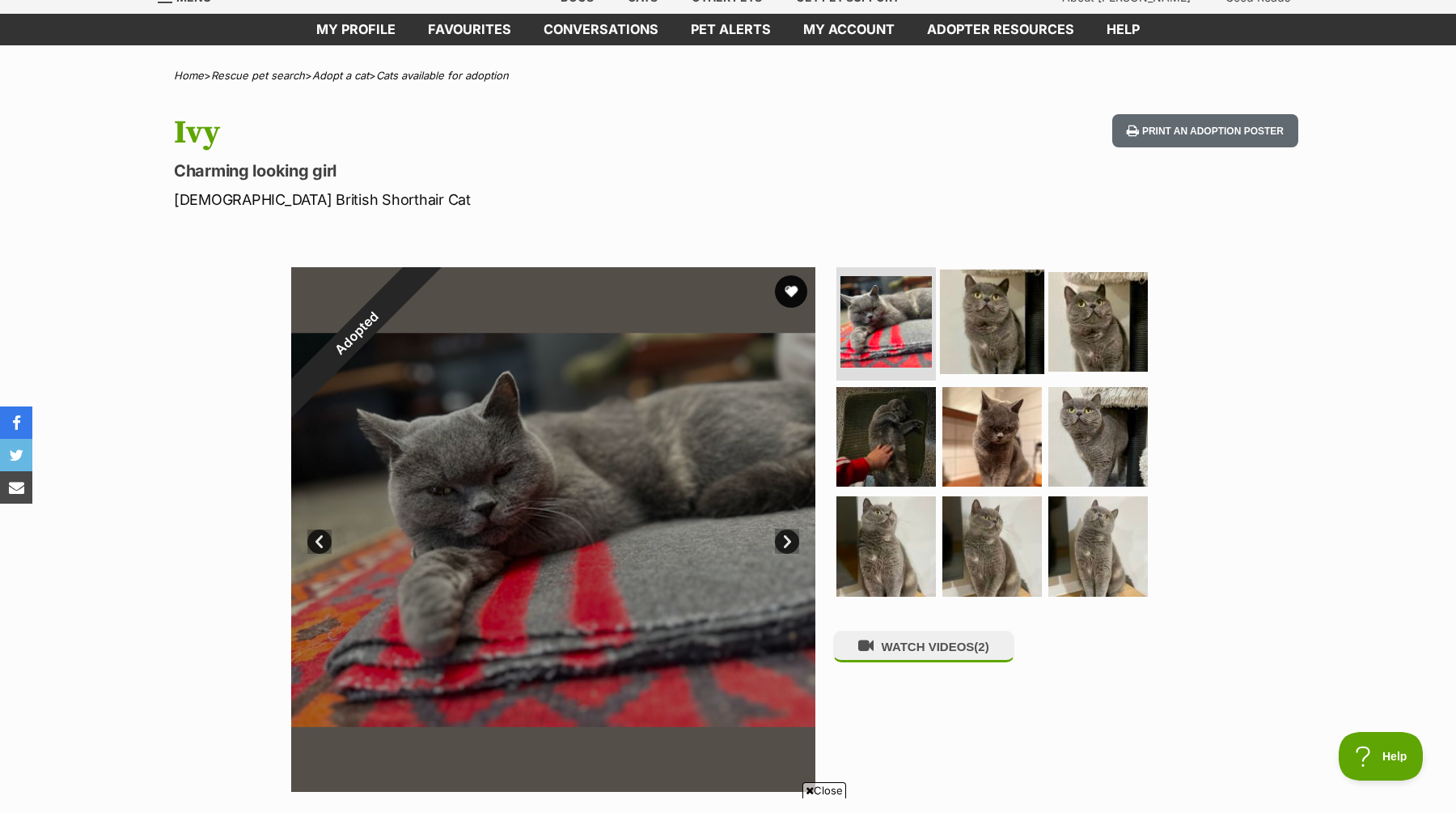
click at [1016, 308] on img at bounding box center [992, 321] width 104 height 105
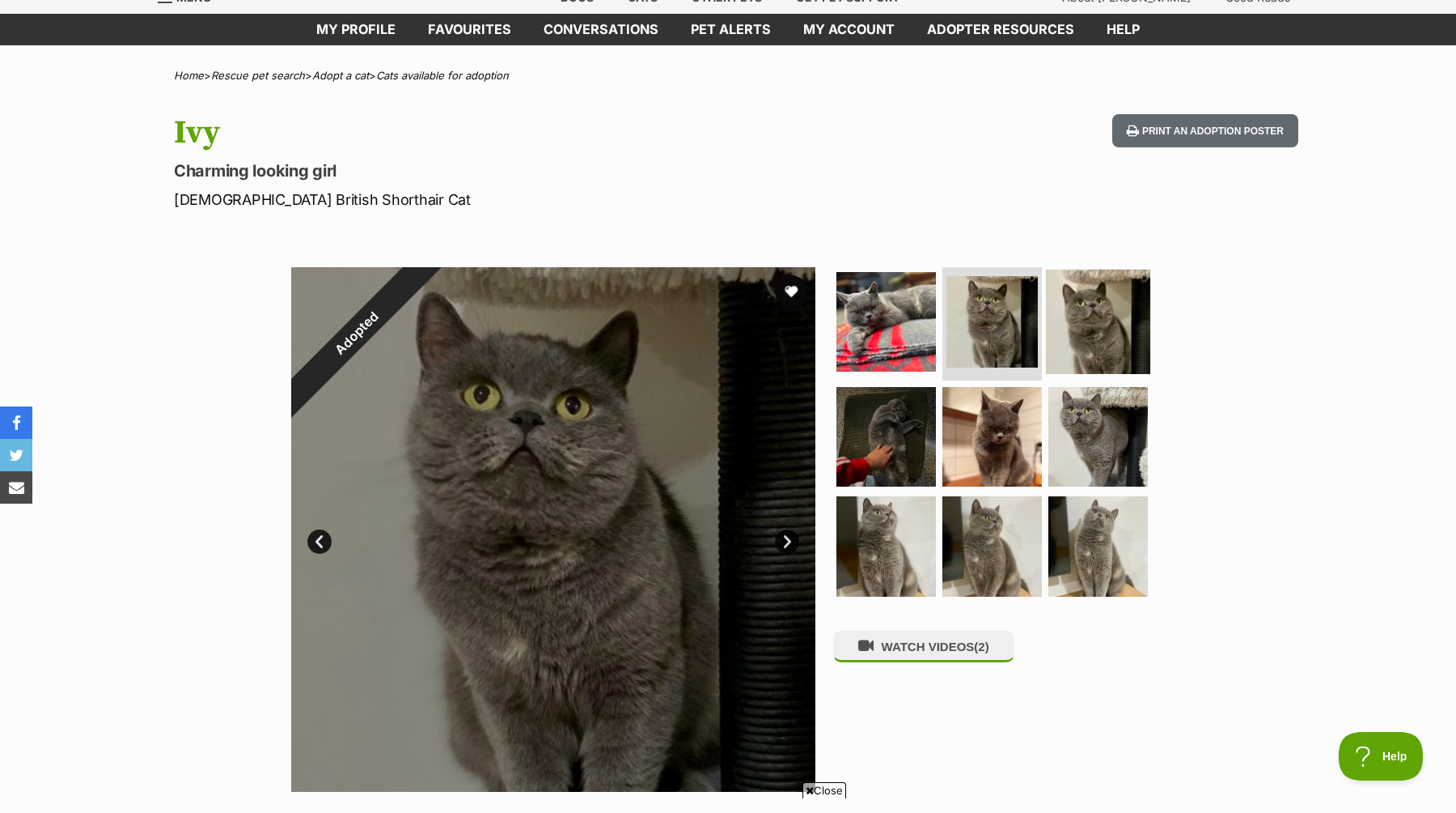
click at [1072, 320] on img at bounding box center [1098, 321] width 104 height 105
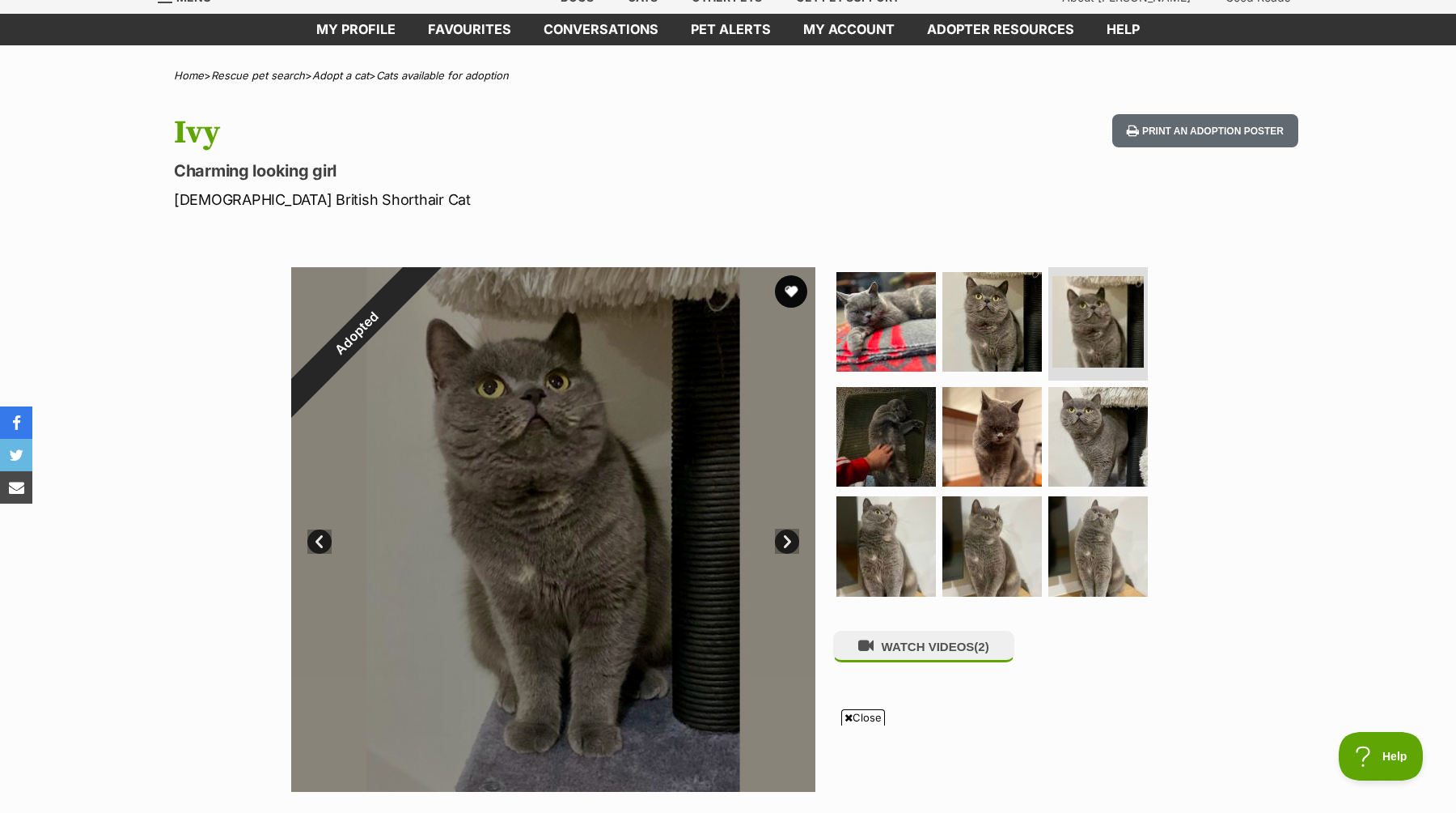
click at [789, 539] on link "Next" at bounding box center [787, 541] width 24 height 24
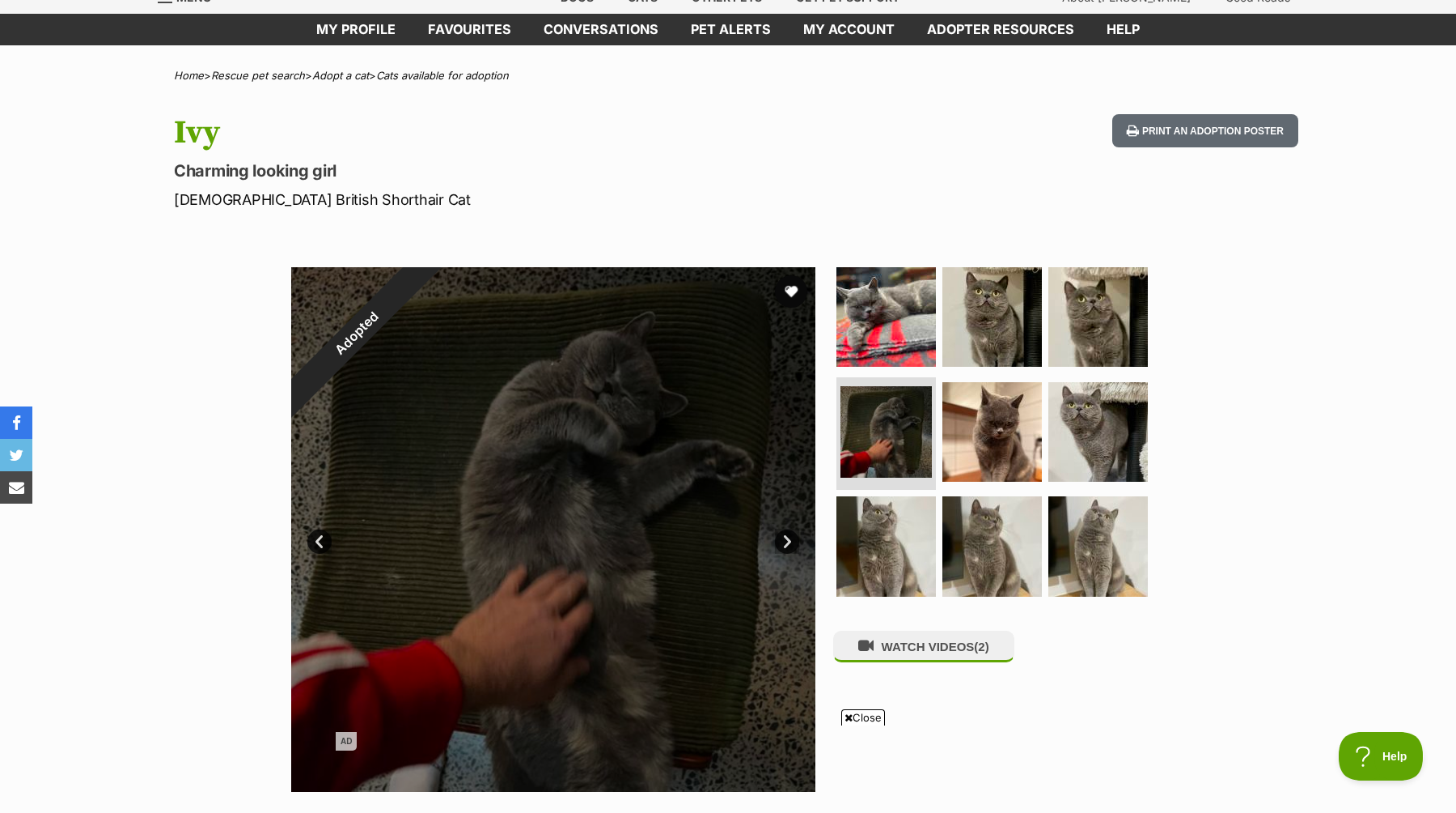
click at [789, 539] on link "Next" at bounding box center [787, 541] width 24 height 24
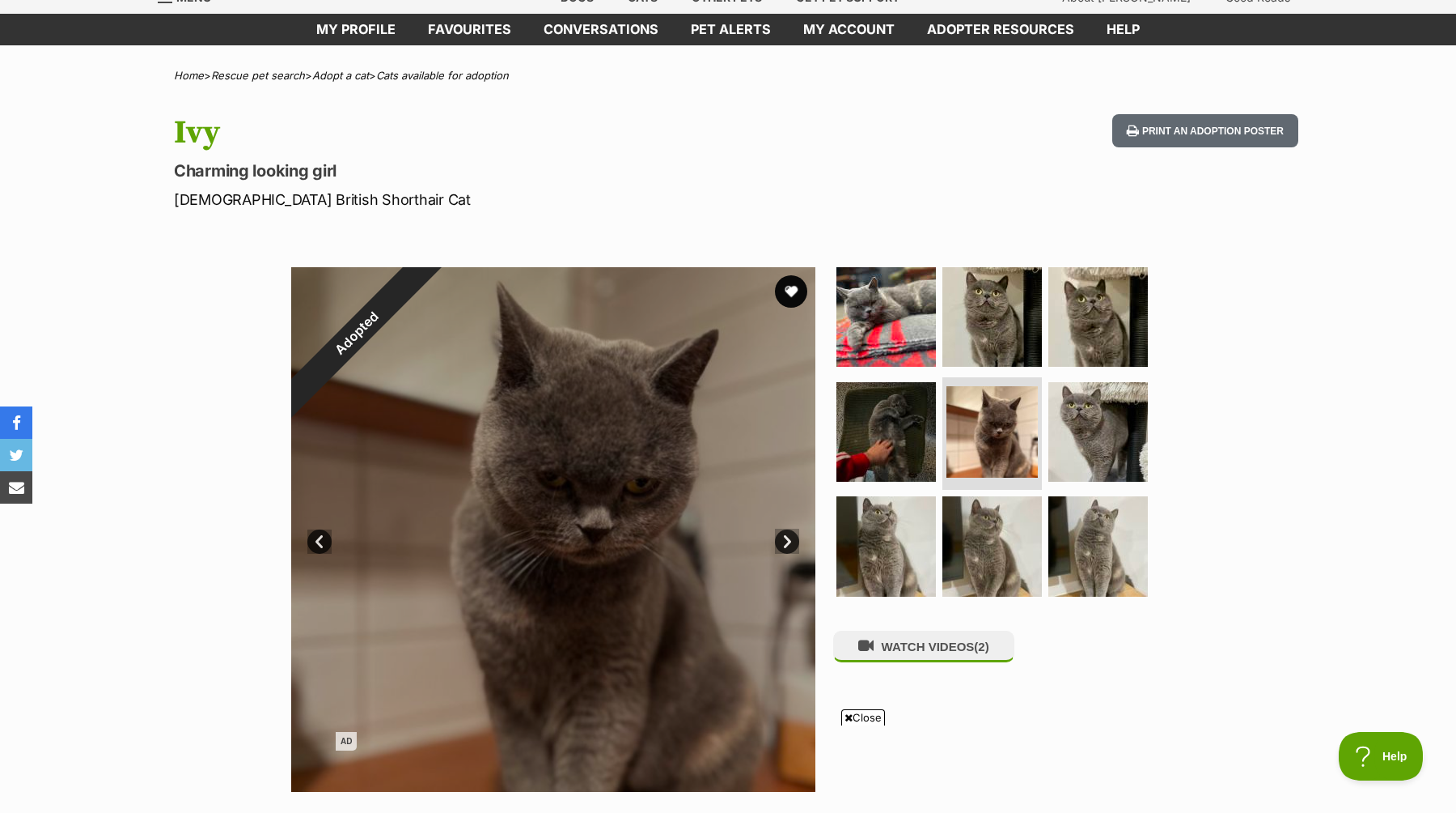
click at [789, 539] on link "Next" at bounding box center [787, 541] width 24 height 24
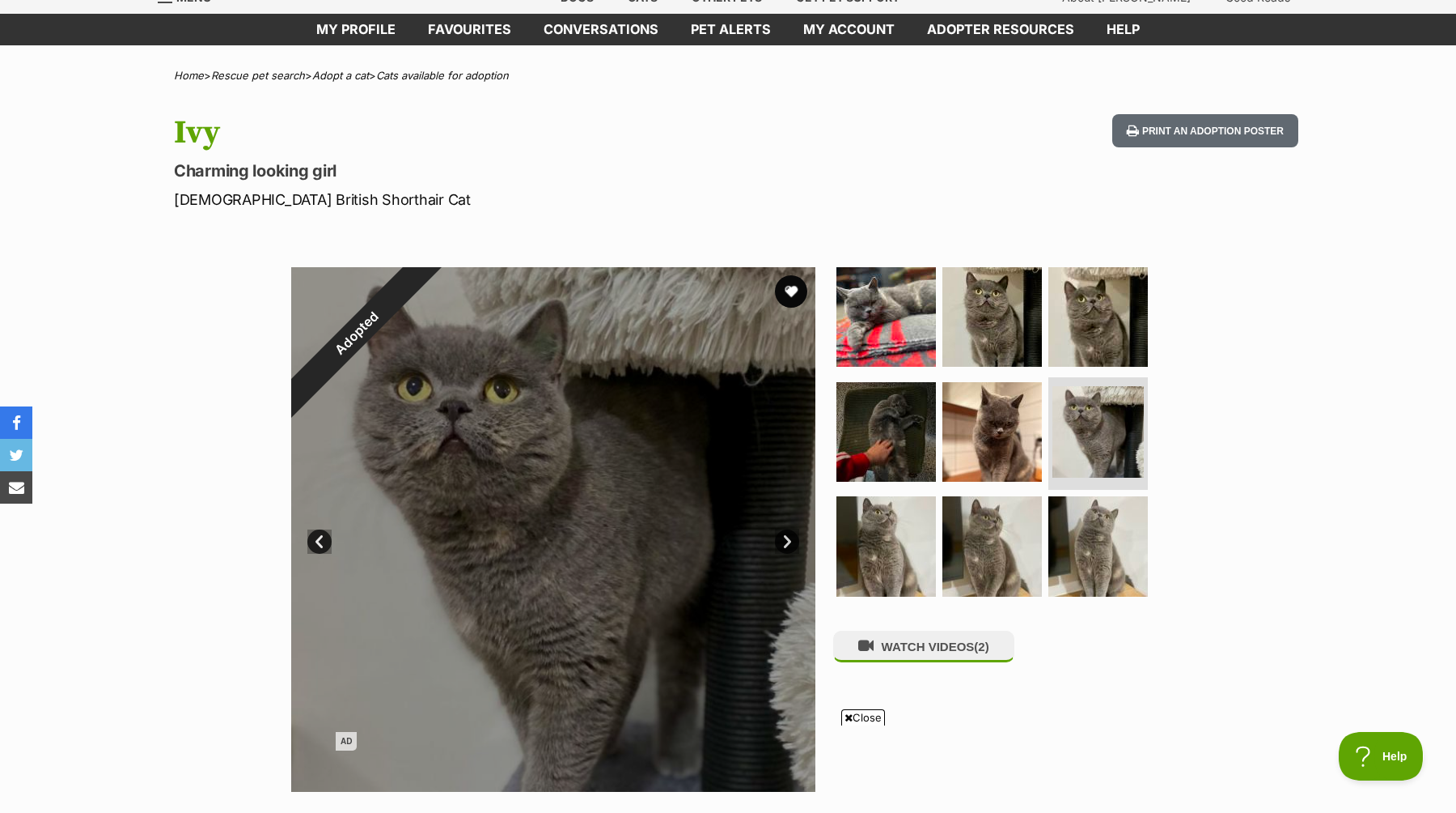
click at [789, 539] on link "Next" at bounding box center [787, 541] width 24 height 24
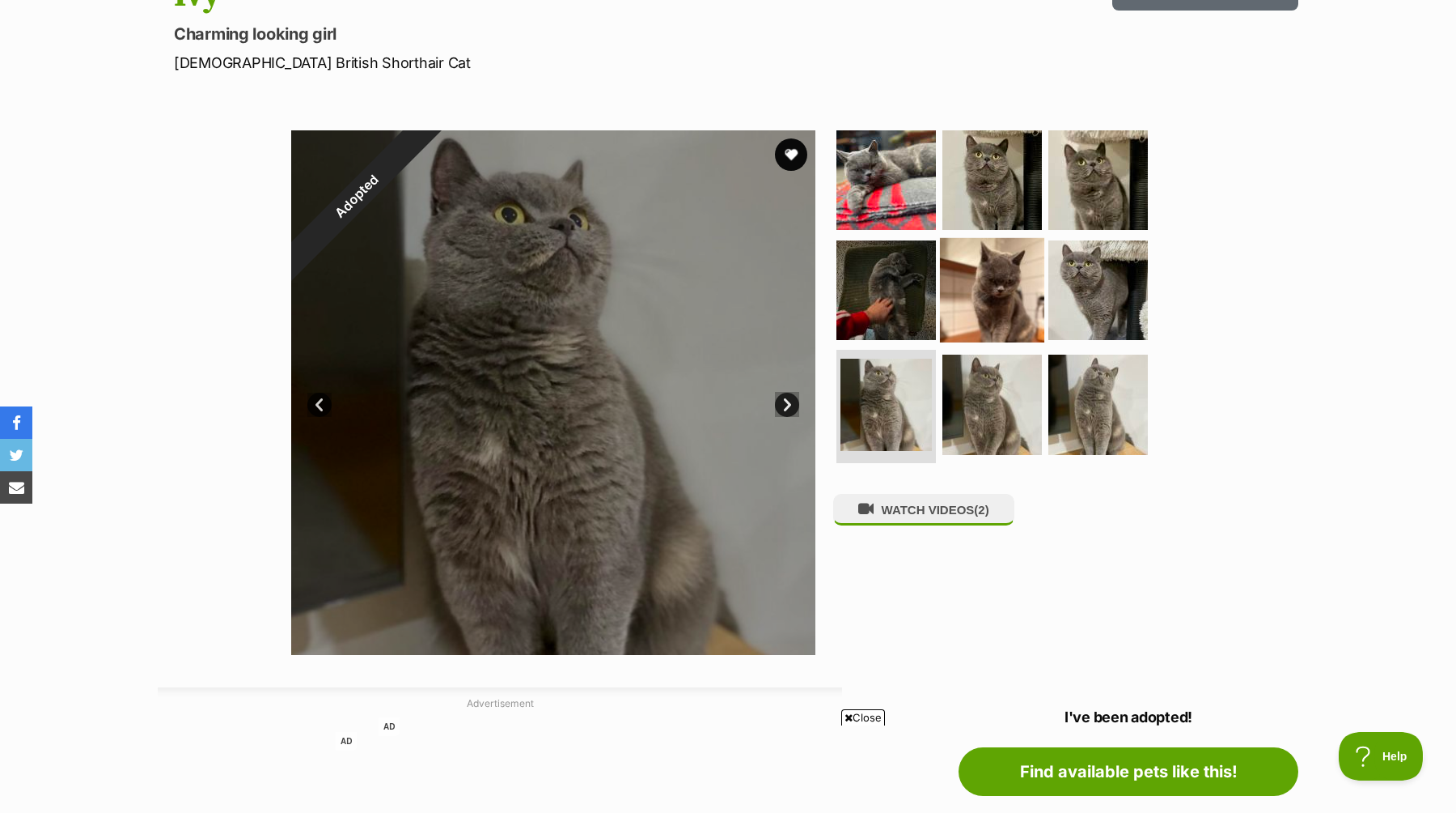
scroll to position [207, 0]
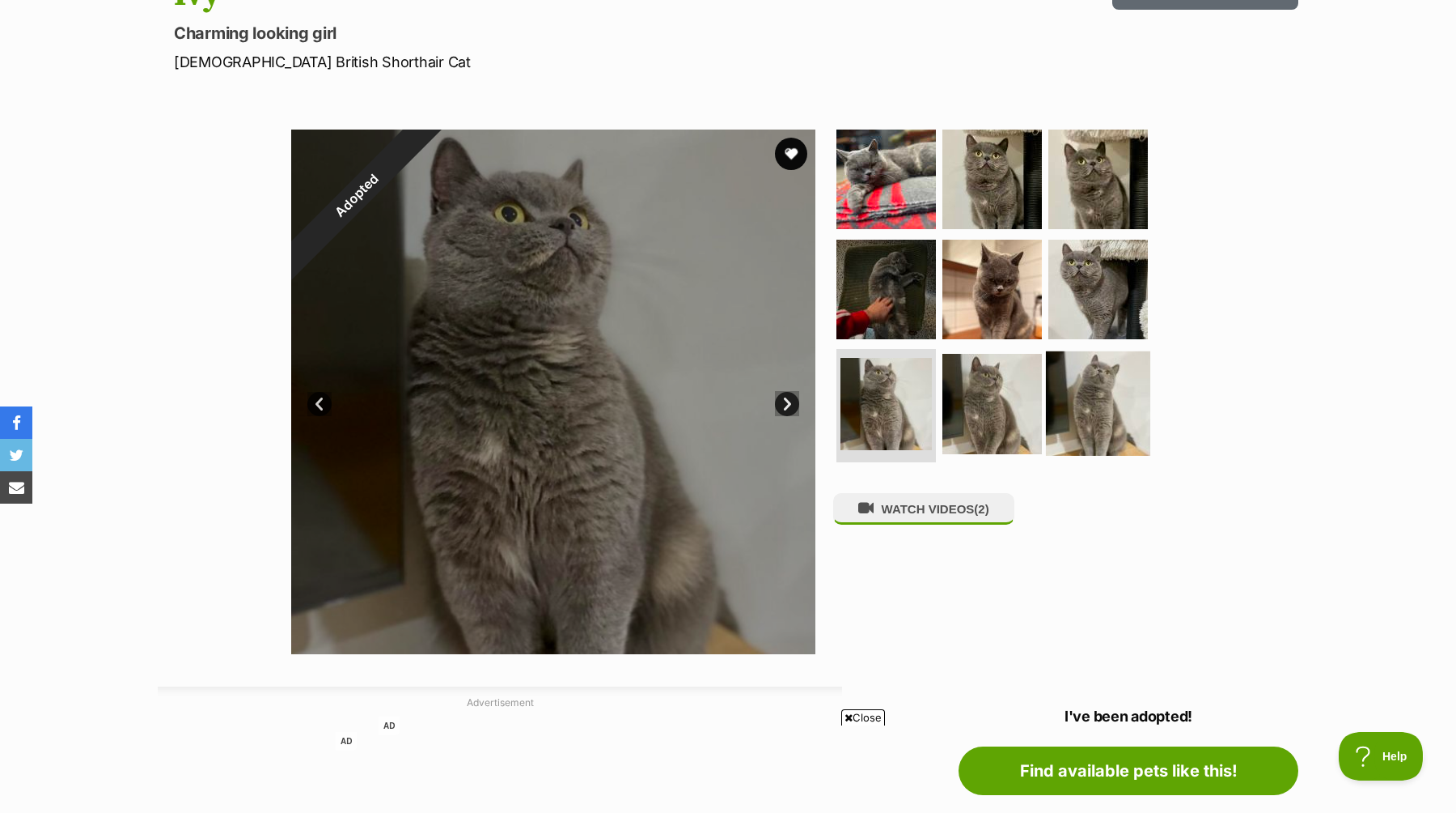
click at [1086, 393] on img at bounding box center [1098, 403] width 104 height 105
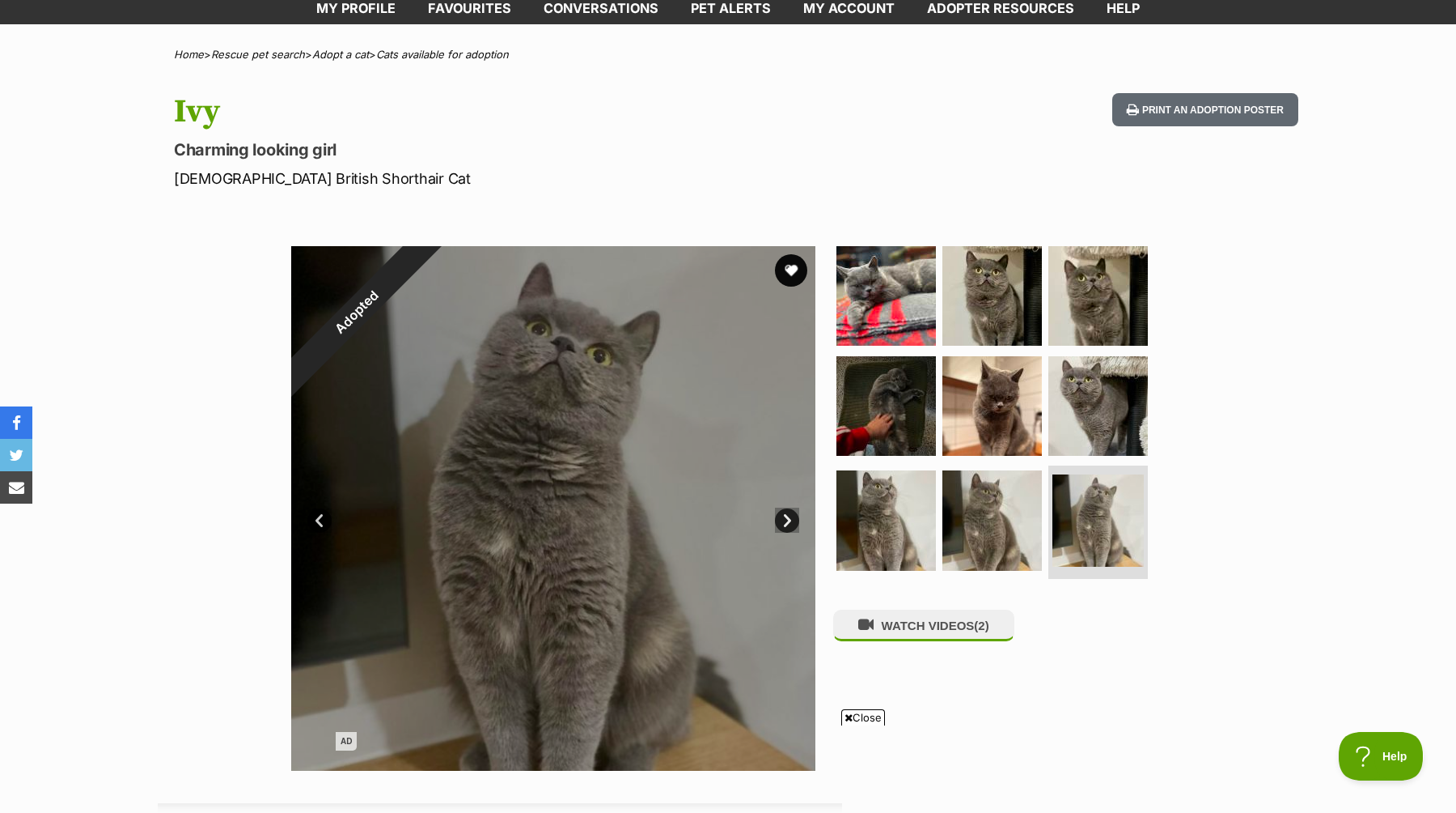
scroll to position [0, 0]
